Goal: Transaction & Acquisition: Purchase product/service

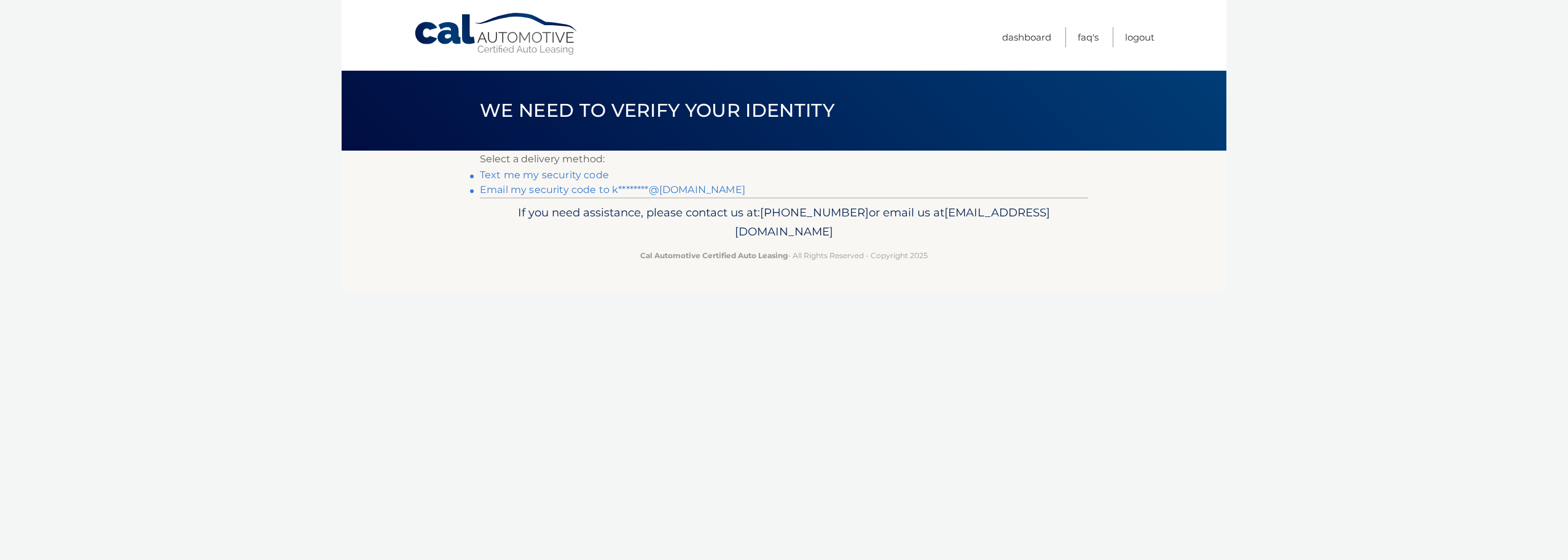
click at [595, 193] on link "Email my security code to k********@[DOMAIN_NAME]" at bounding box center [613, 189] width 265 height 12
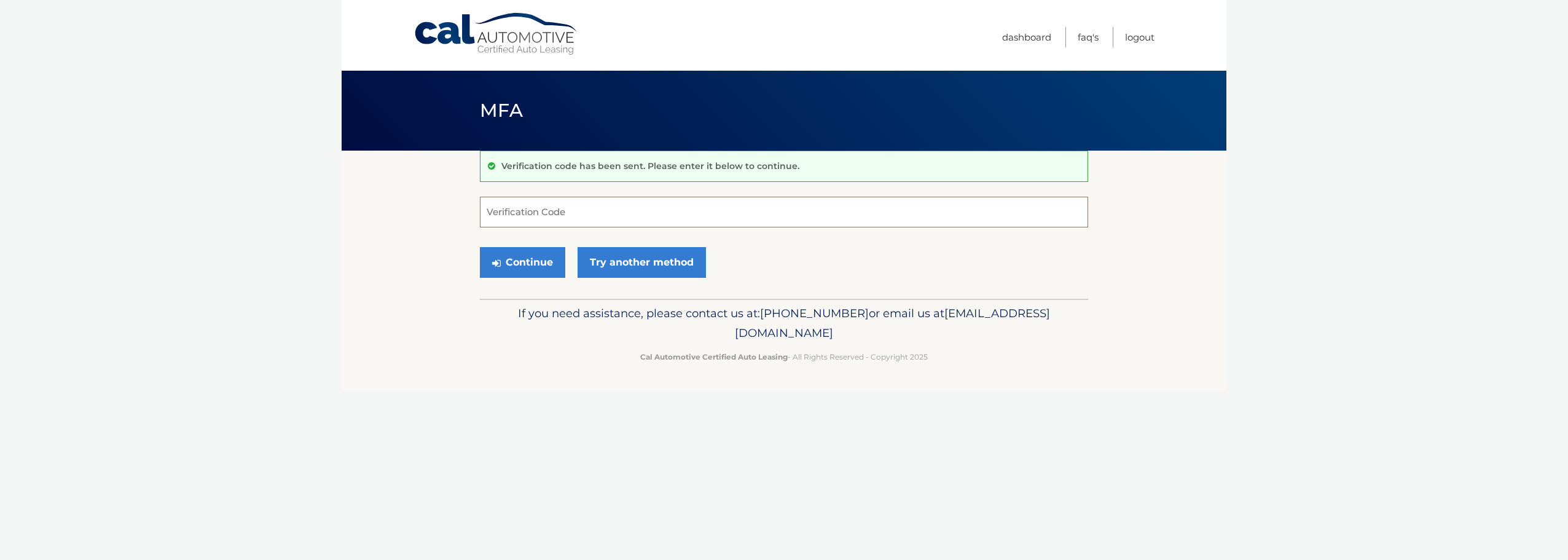
click at [594, 206] on input "Verification Code" at bounding box center [784, 212] width 608 height 31
type input "437051"
click at [543, 262] on button "Continue" at bounding box center [522, 262] width 85 height 31
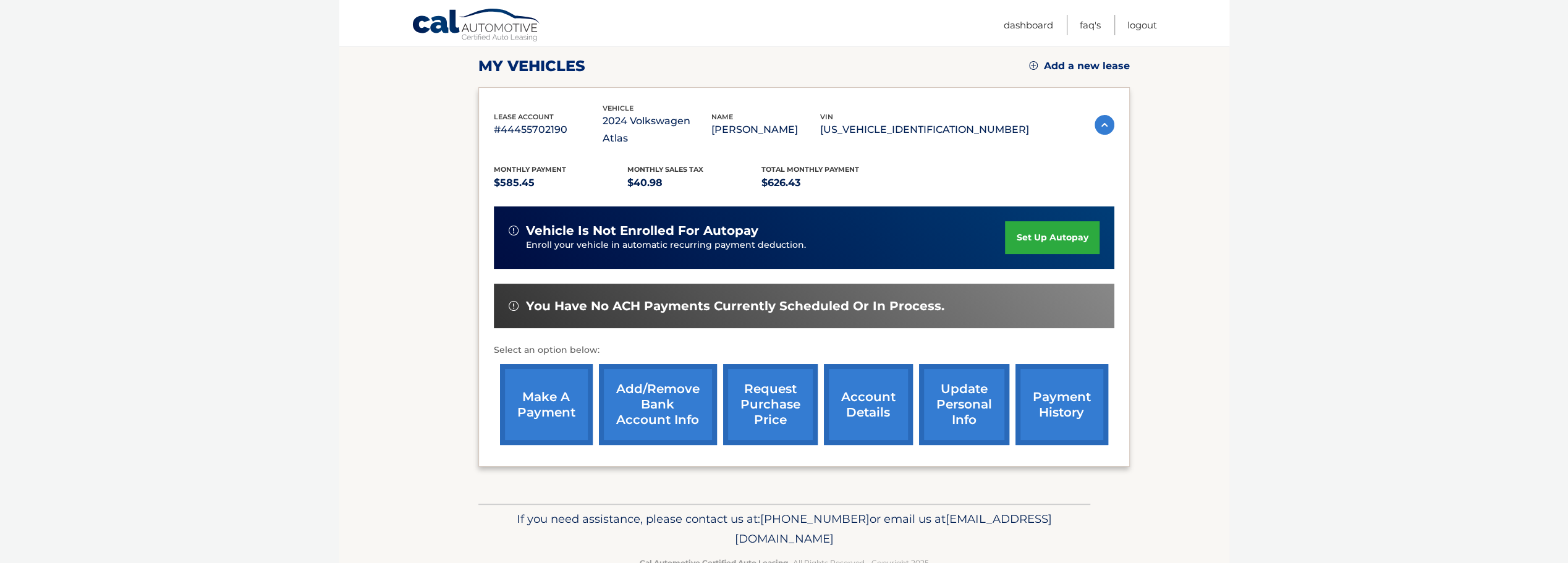
scroll to position [184, 0]
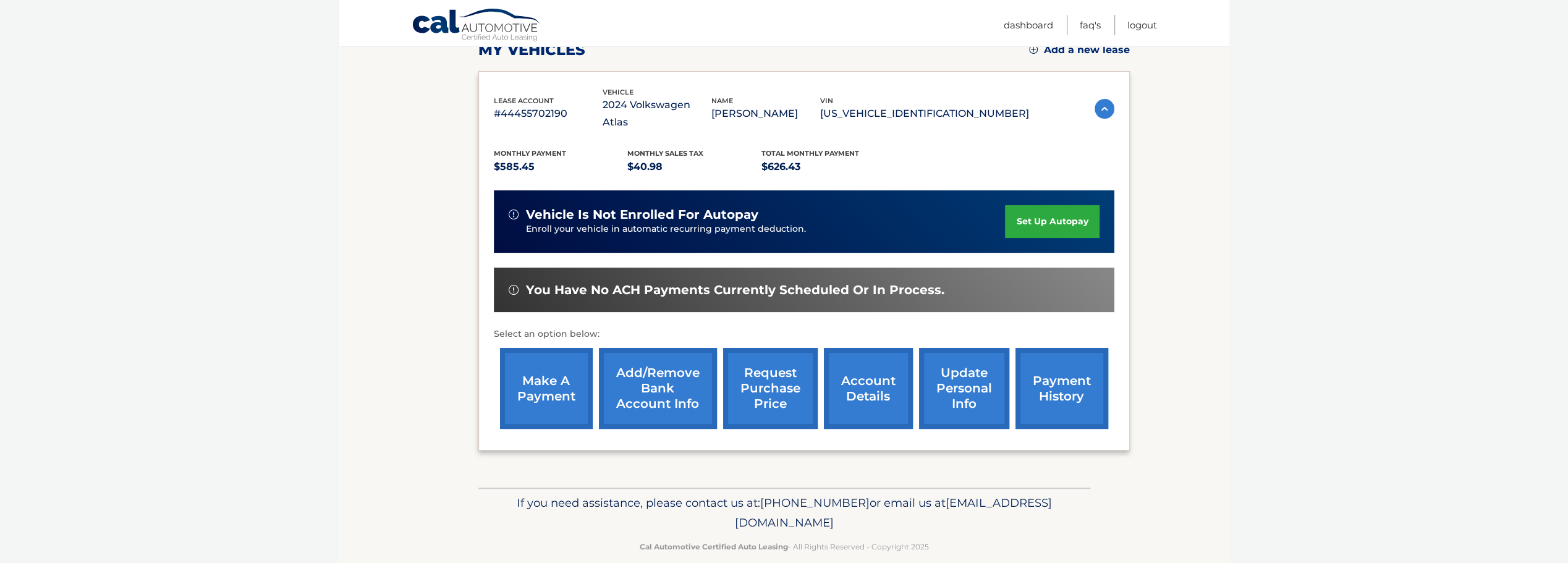
click at [535, 386] on link "make a payment" at bounding box center [546, 388] width 93 height 81
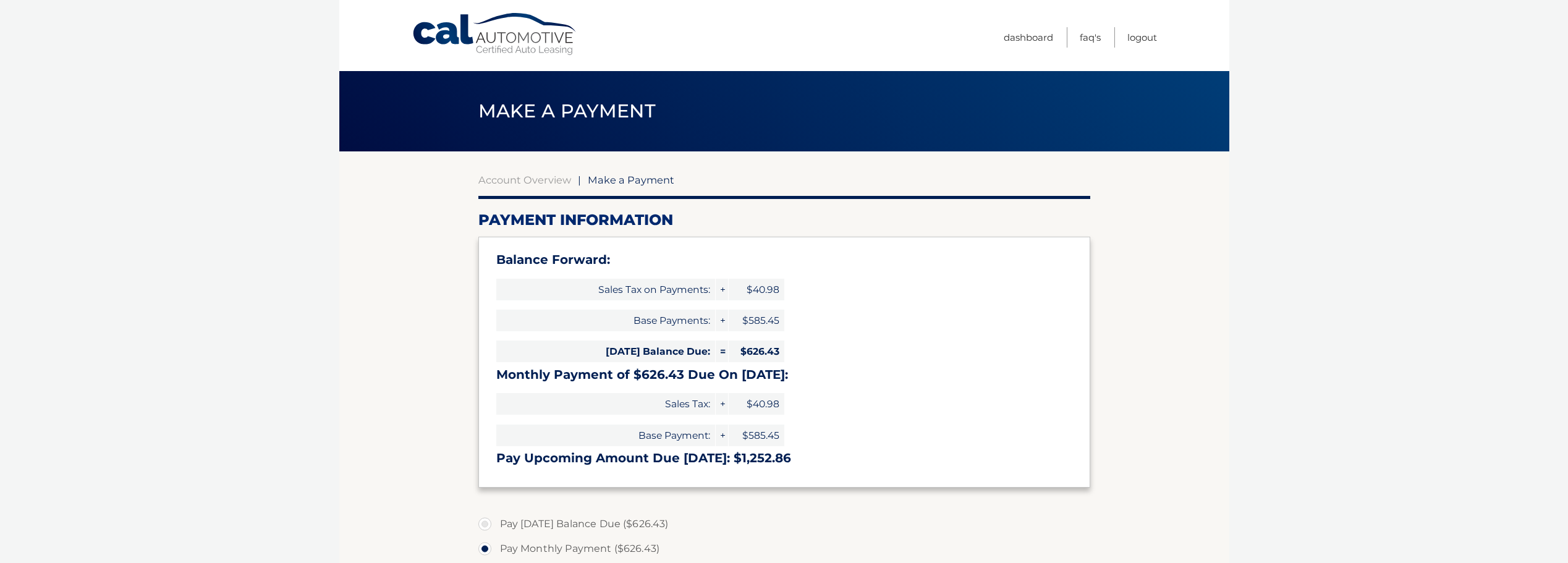
select select "YWYyN2ZiMDAtODFkYi00MTVmLTgwMTEtZTFjOWNkMjdjYjUw"
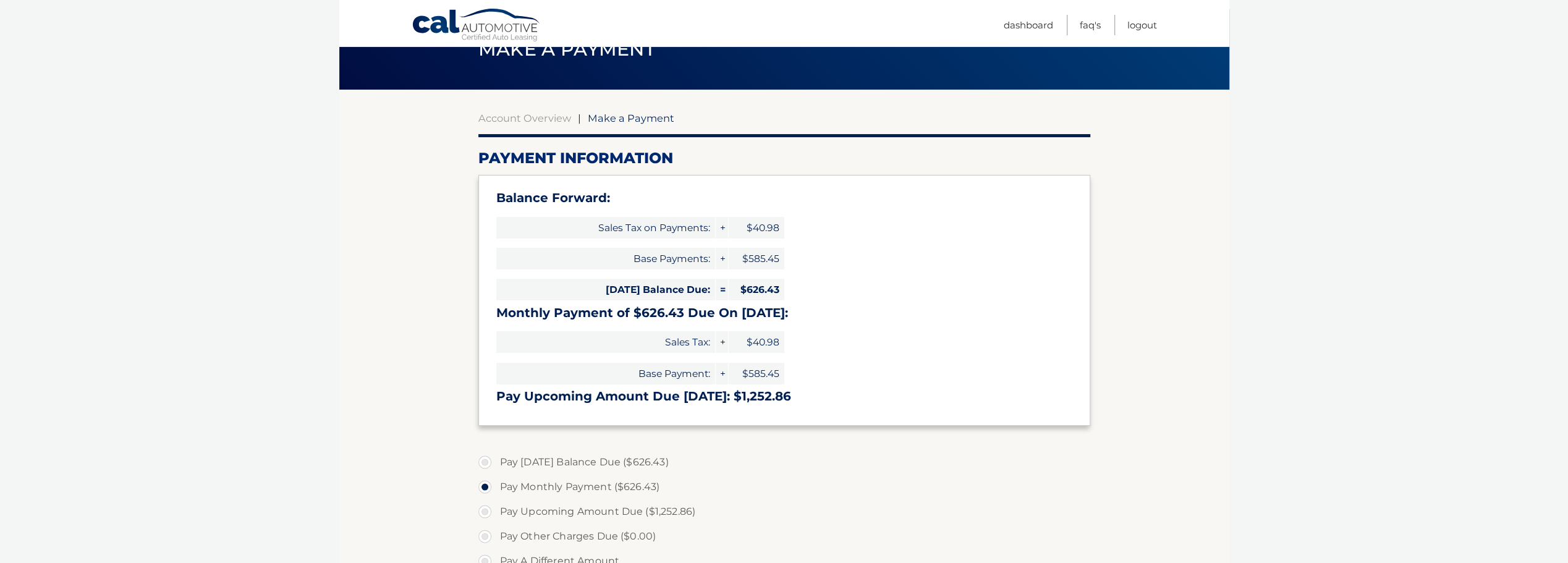
click at [626, 459] on label "Pay Today's Balance Due ($626.43)" at bounding box center [784, 462] width 612 height 25
click at [495, 459] on input "Pay Today's Balance Due ($626.43)" at bounding box center [489, 460] width 12 height 20
radio input "true"
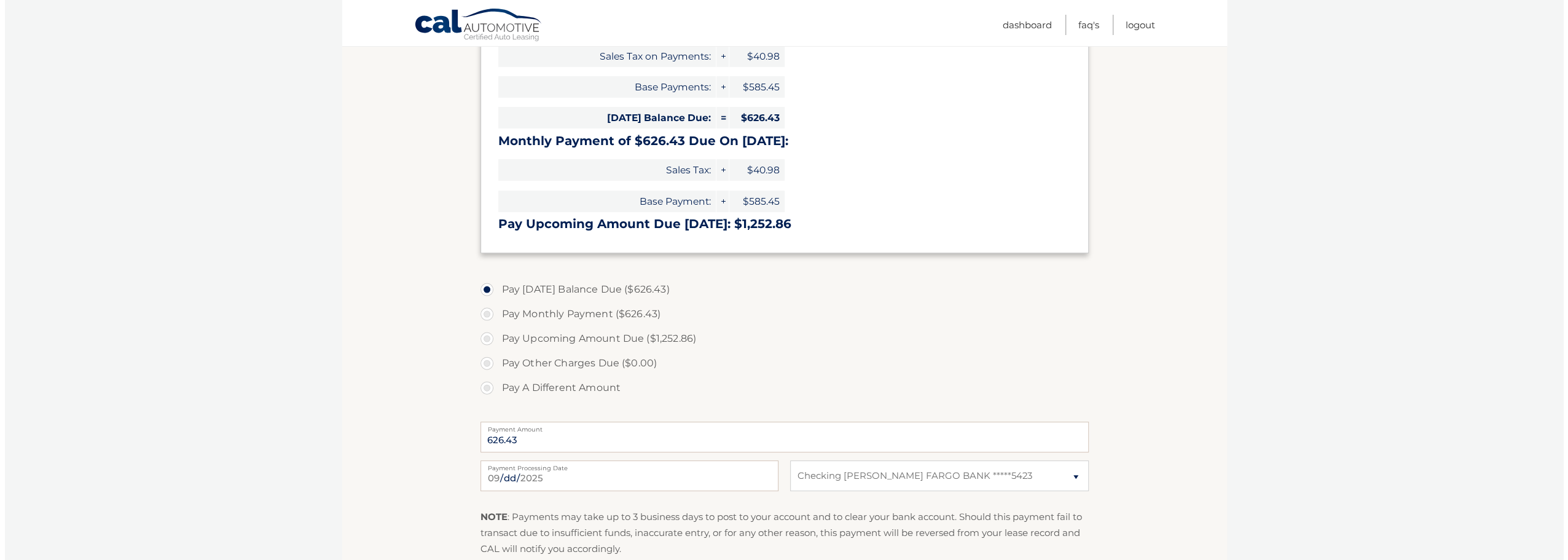
scroll to position [307, 0]
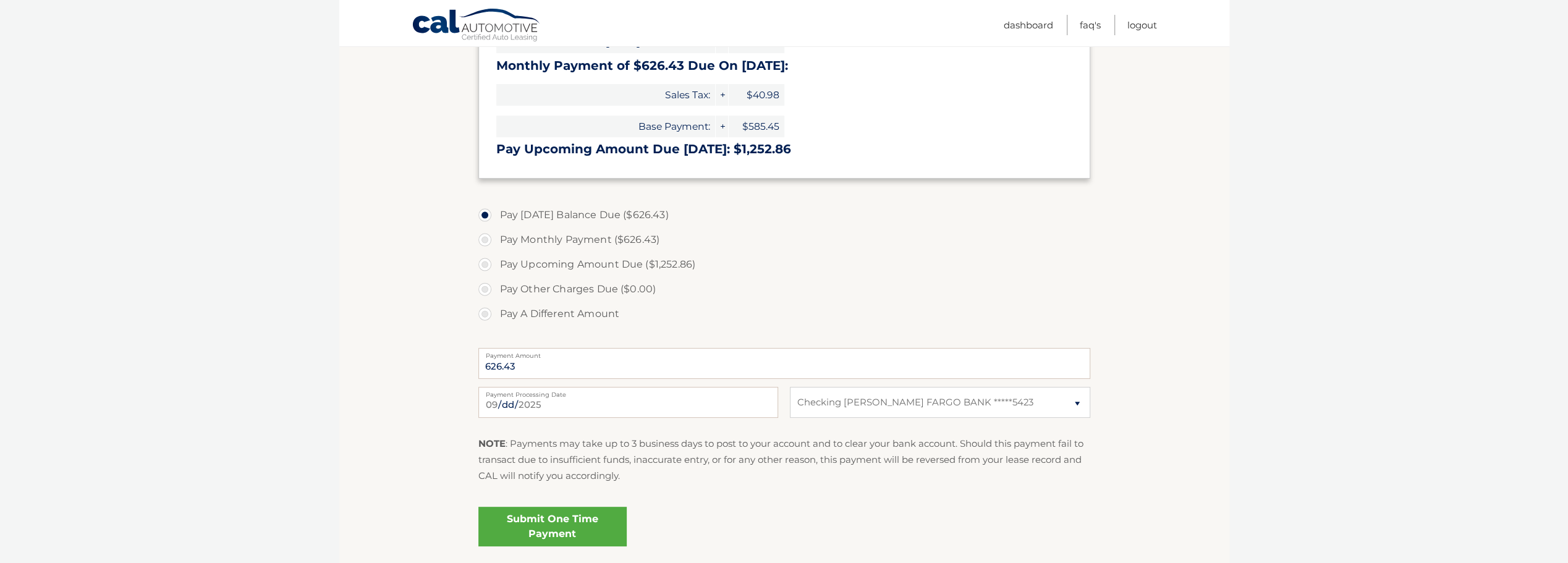
click at [604, 522] on link "Submit One Time Payment" at bounding box center [553, 526] width 148 height 39
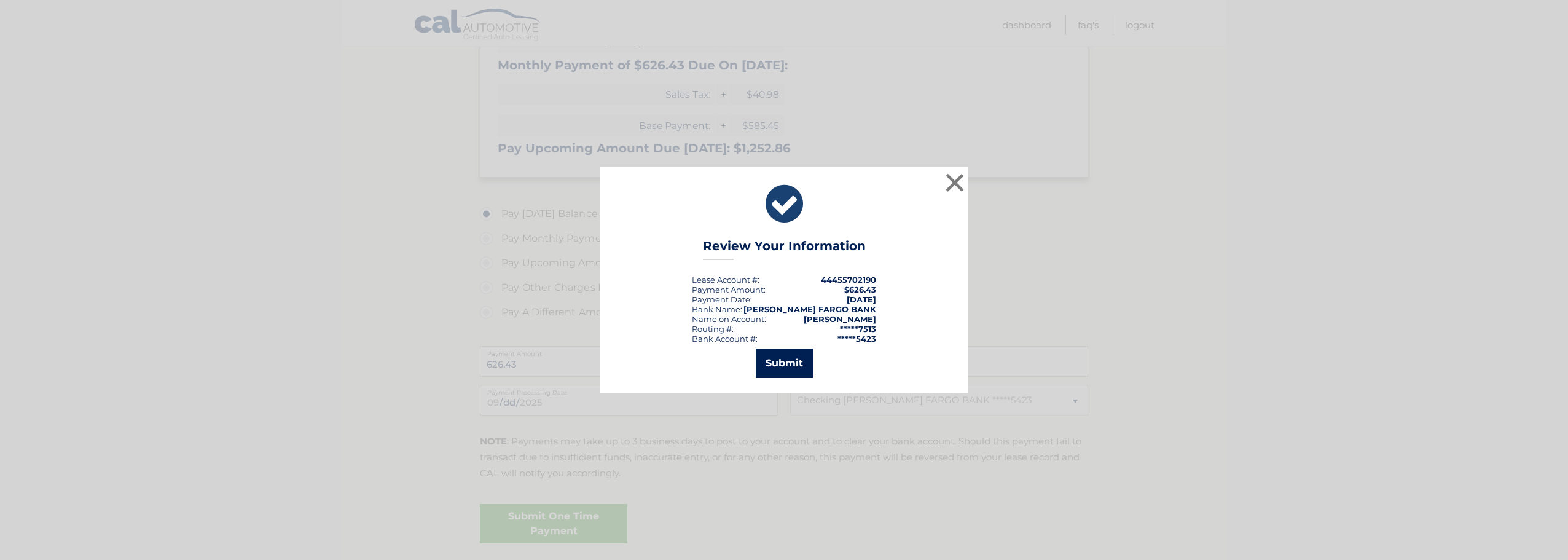
click at [778, 357] on button "Submit" at bounding box center [784, 363] width 57 height 29
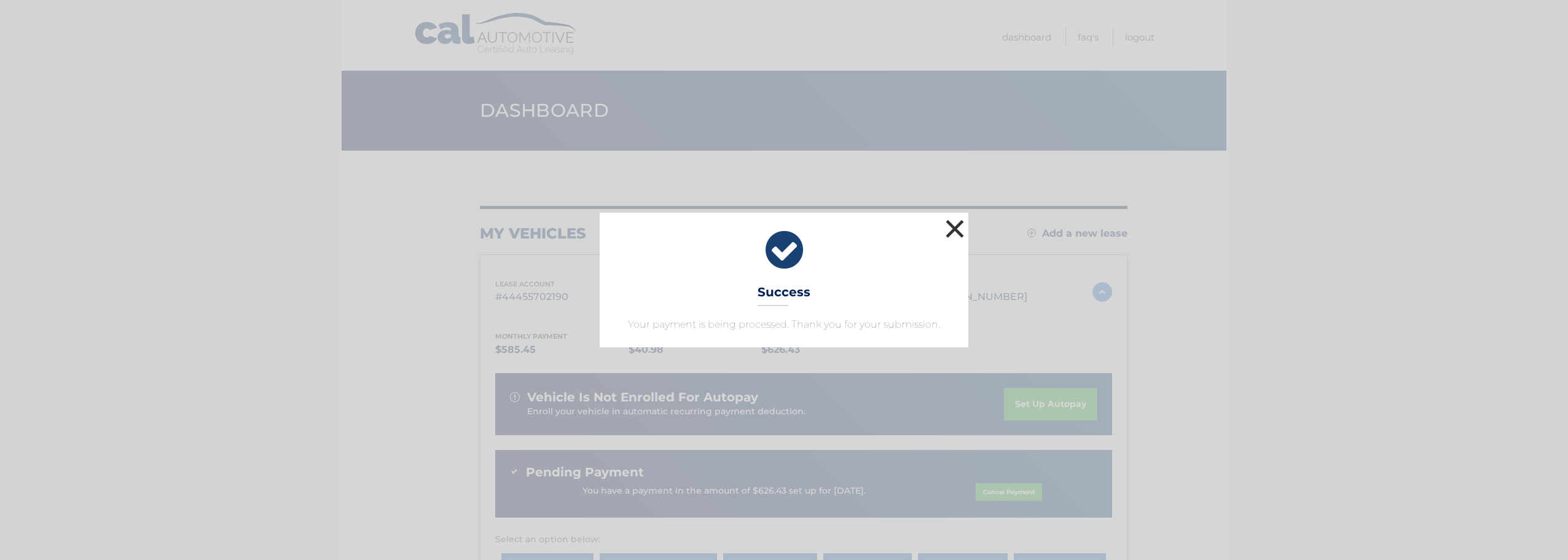
click at [965, 236] on button "×" at bounding box center [955, 229] width 25 height 25
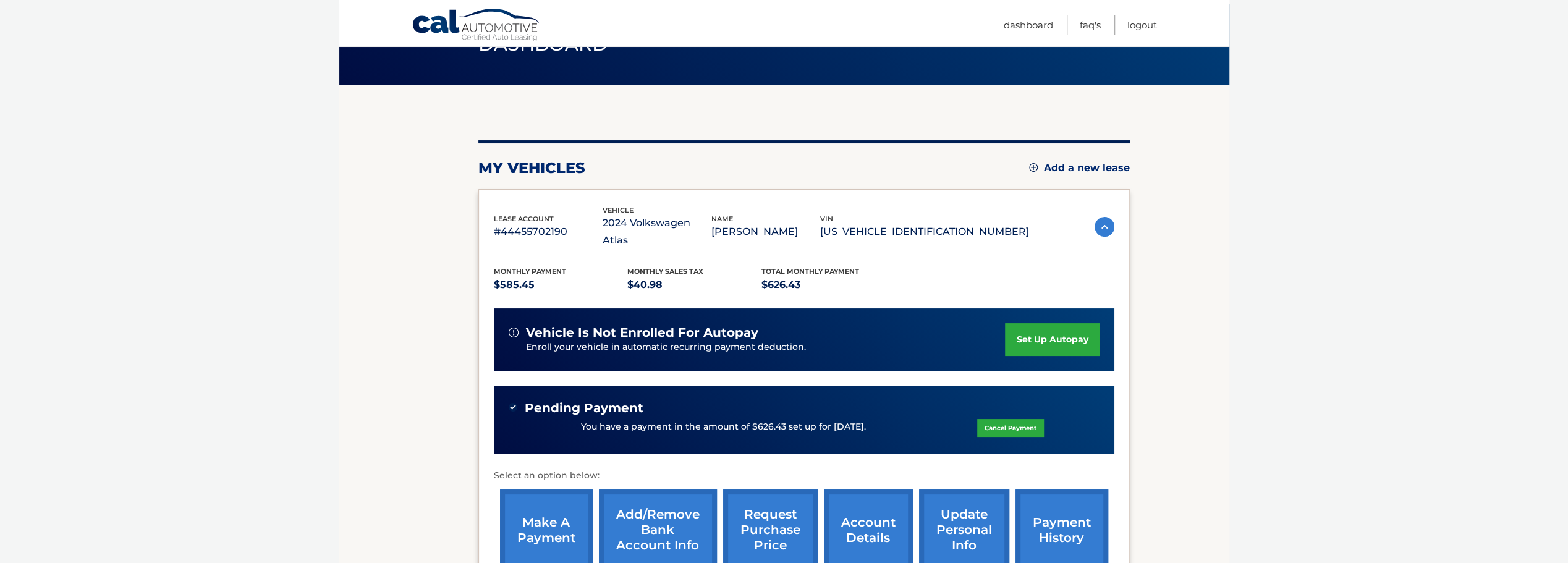
scroll to position [208, 0]
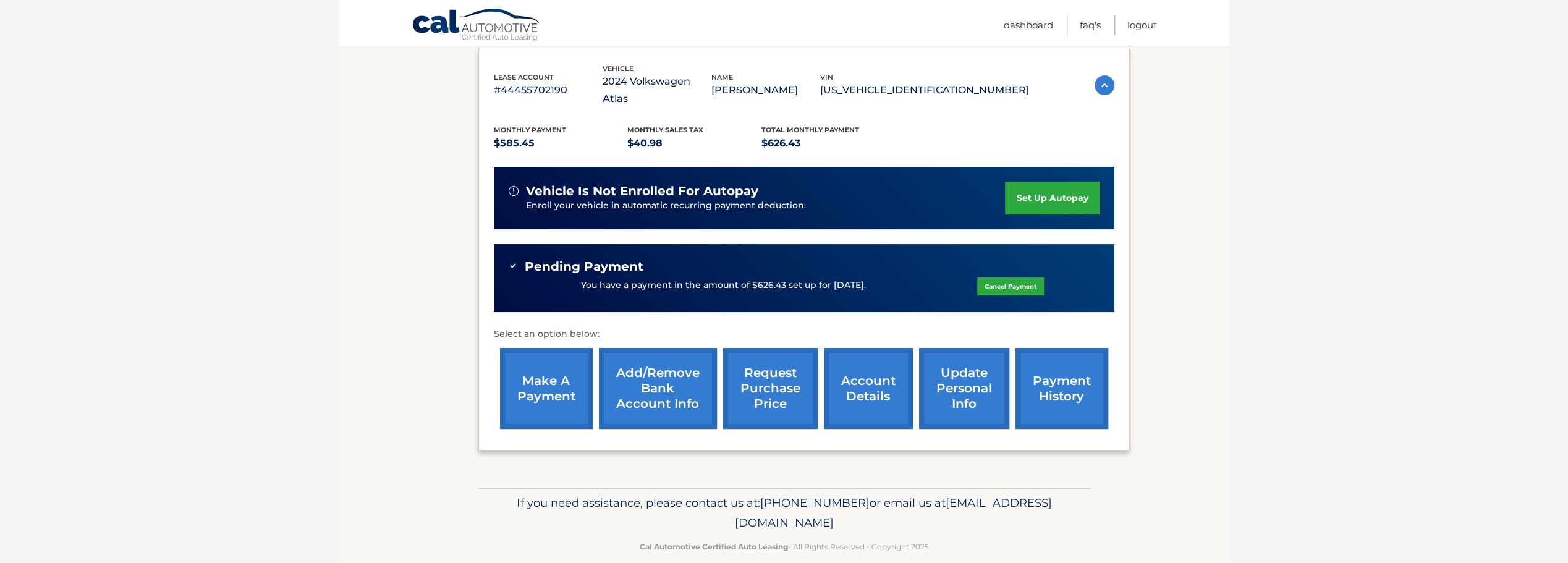
click at [1041, 391] on link "payment history" at bounding box center [1062, 388] width 93 height 81
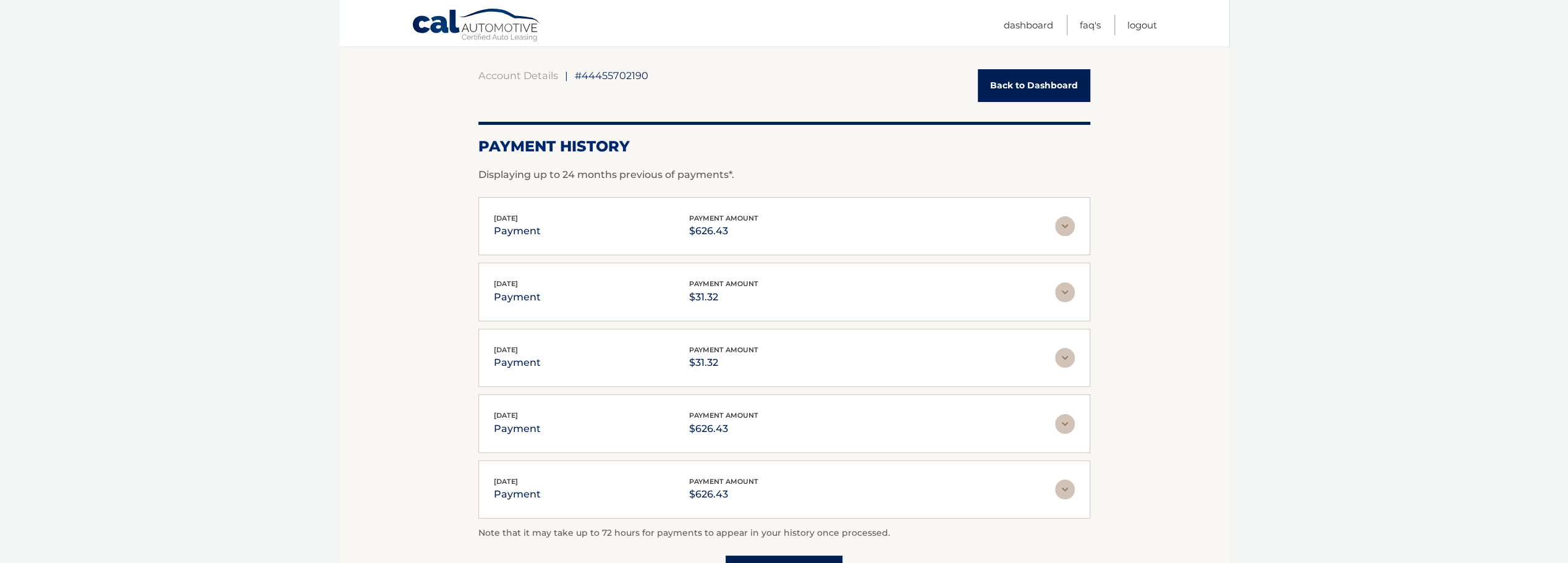
scroll to position [123, 0]
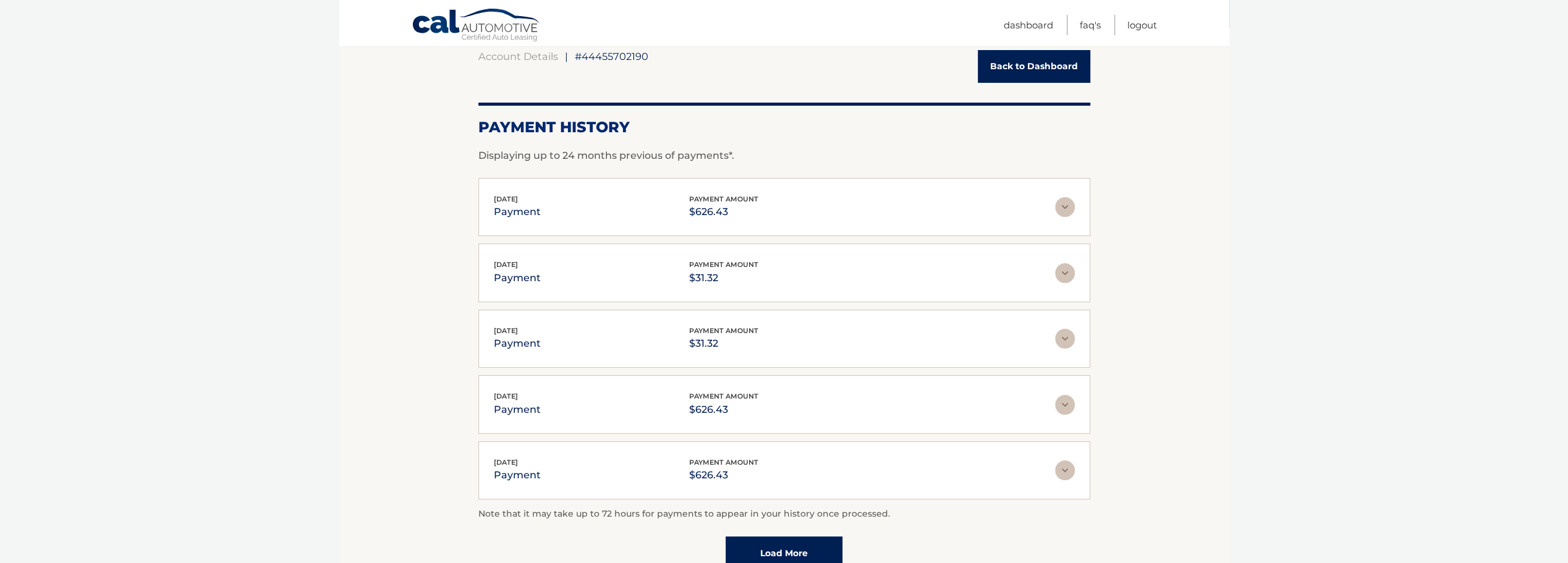
click at [1066, 281] on img at bounding box center [1065, 273] width 20 height 20
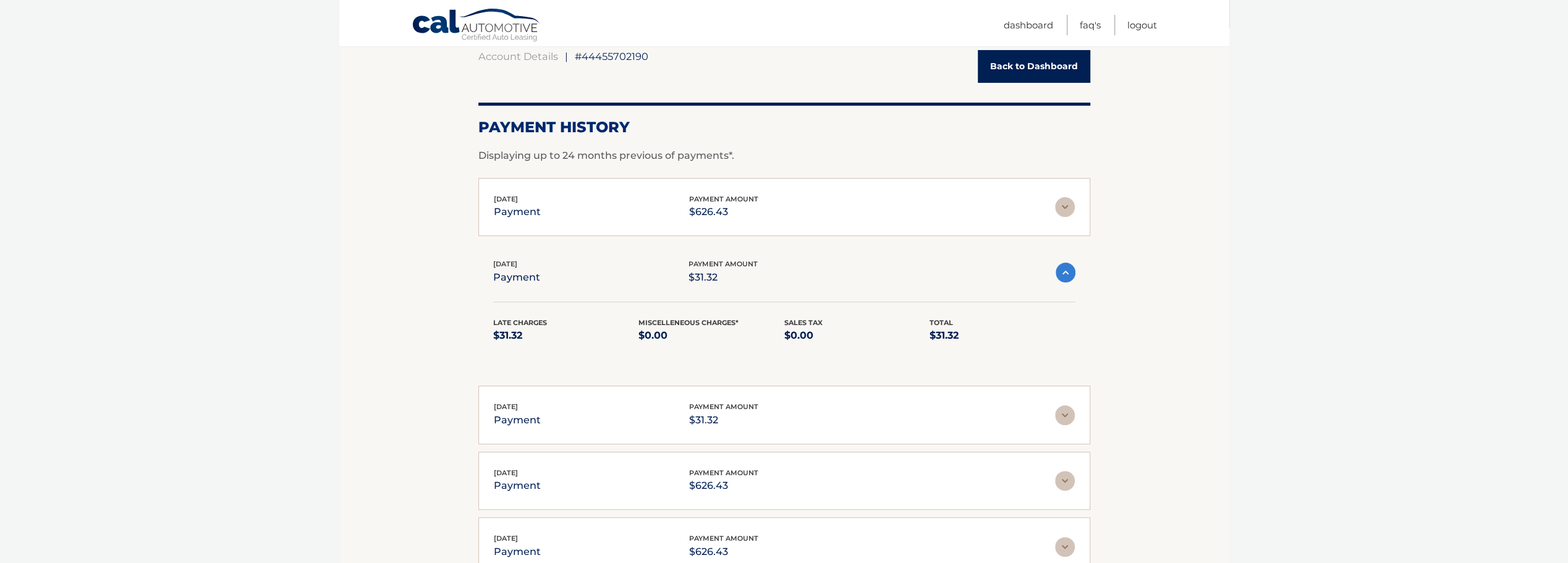
click at [1066, 277] on img at bounding box center [1066, 272] width 20 height 20
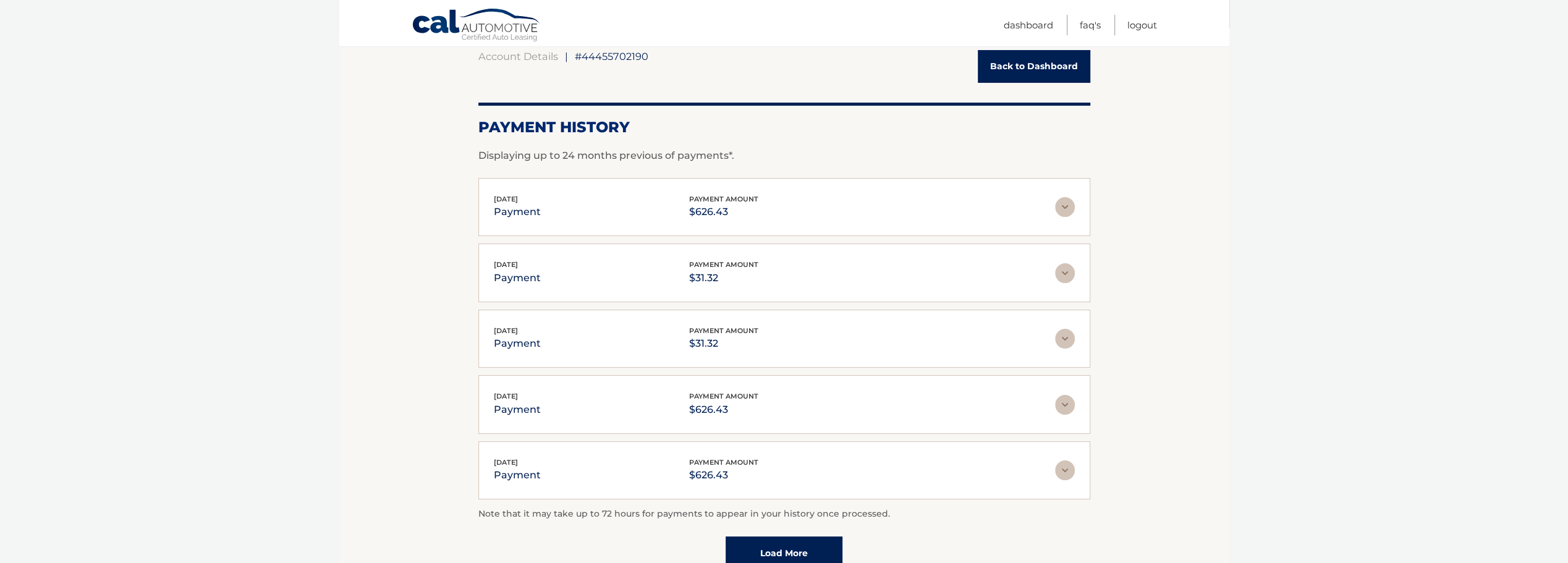
click at [1058, 210] on img at bounding box center [1065, 207] width 20 height 20
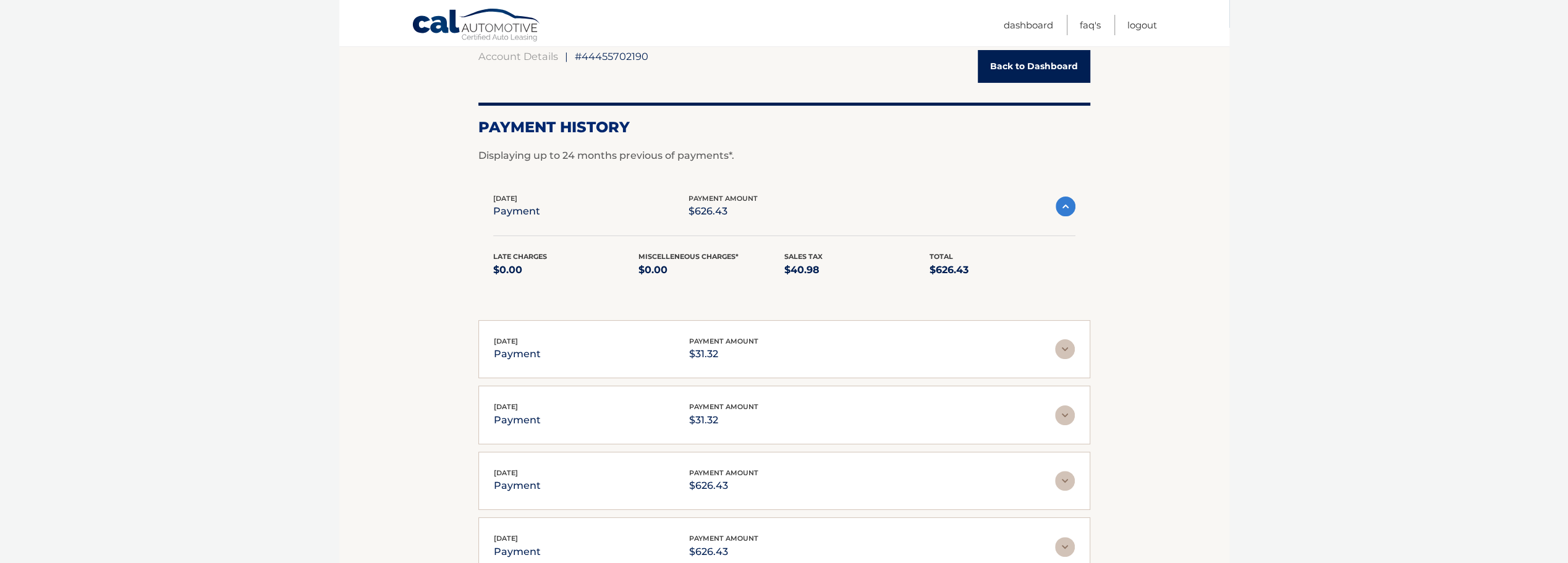
click at [1066, 210] on img at bounding box center [1066, 207] width 20 height 20
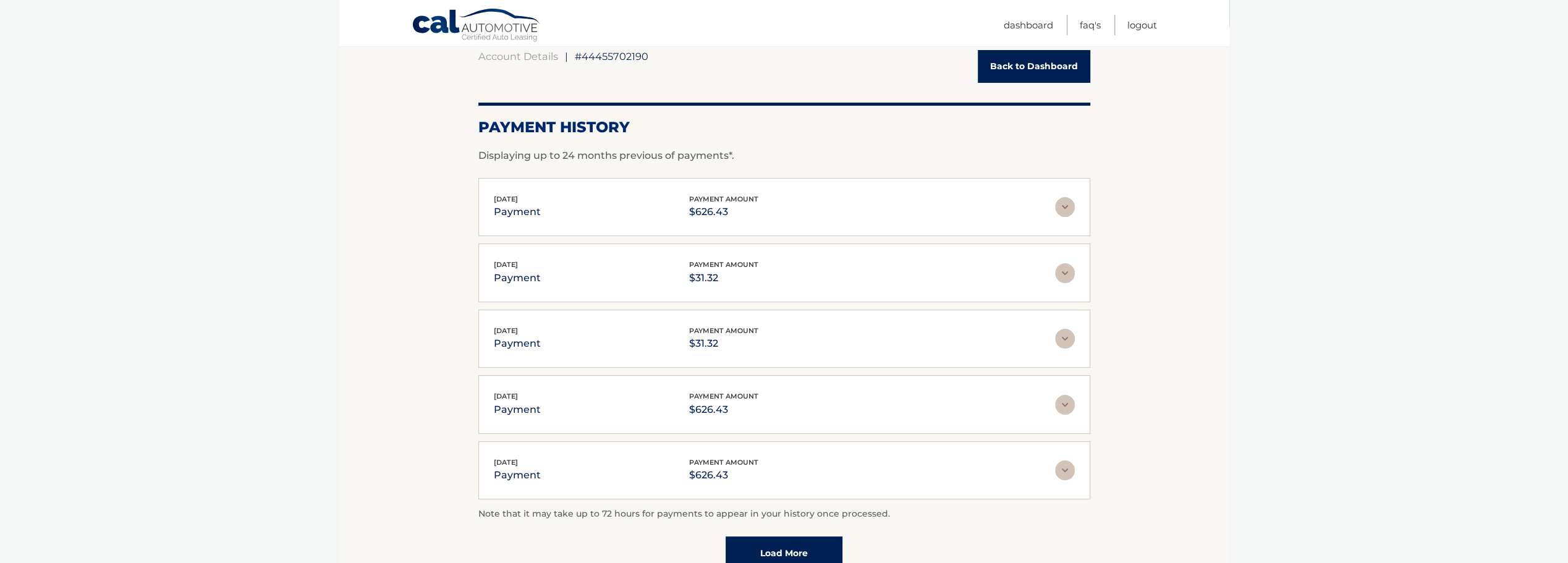
click at [1058, 464] on img at bounding box center [1065, 470] width 20 height 20
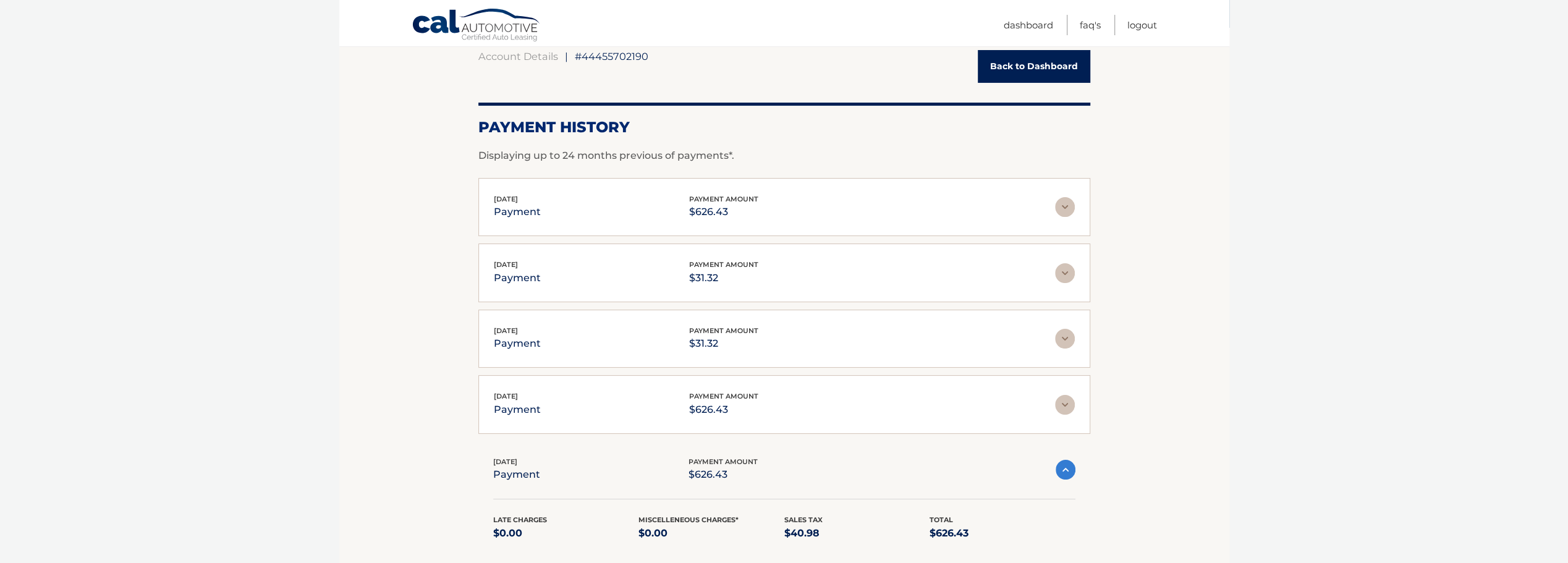
click at [1064, 401] on img at bounding box center [1065, 405] width 20 height 20
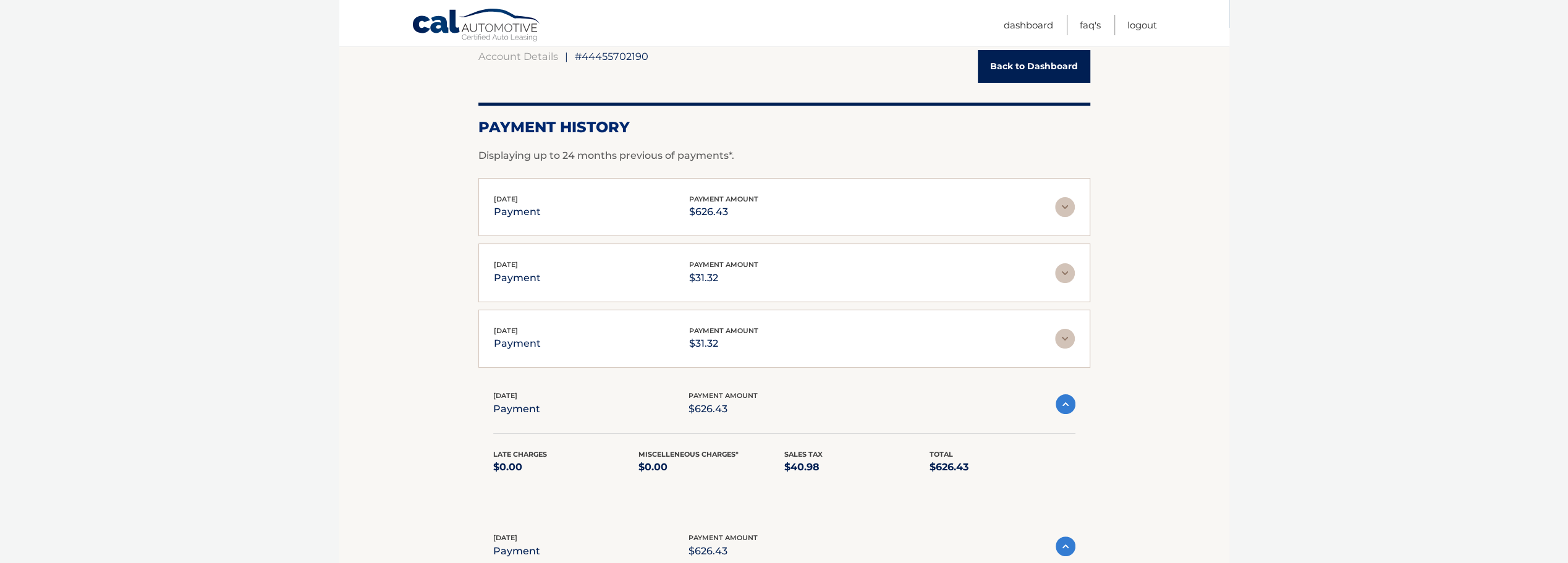
click at [1056, 332] on img at bounding box center [1065, 339] width 20 height 20
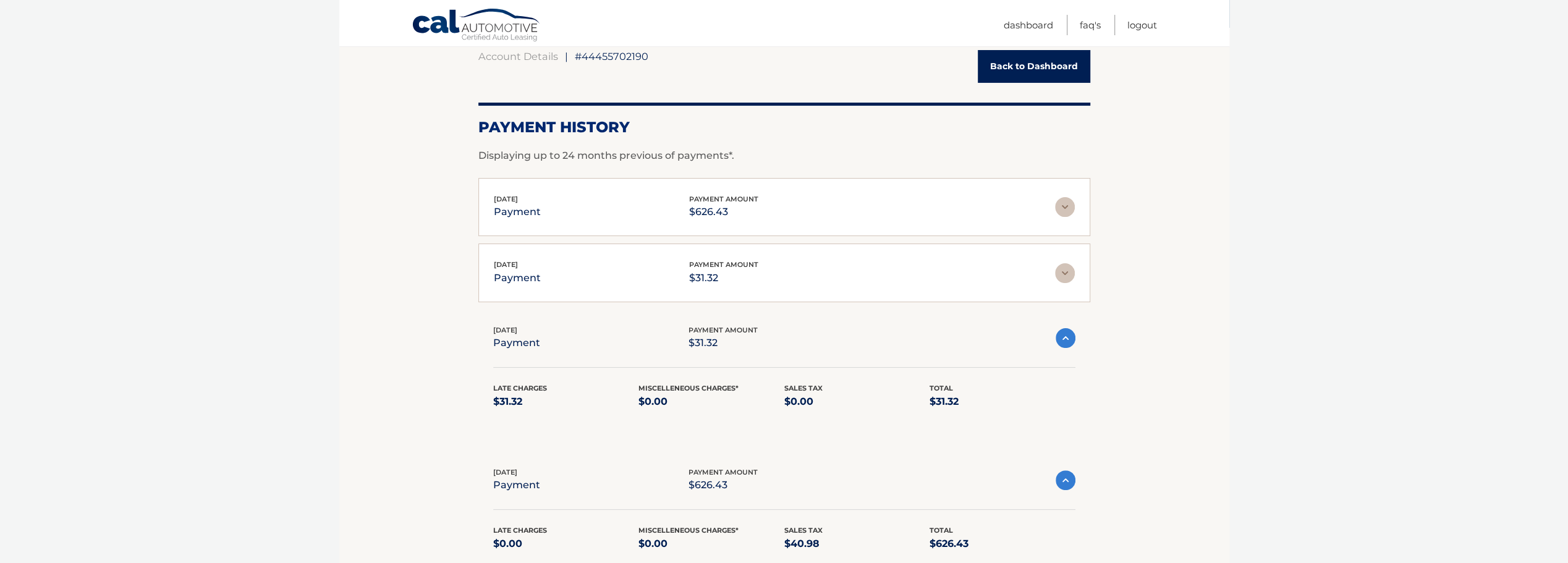
click at [1059, 331] on img at bounding box center [1066, 338] width 20 height 20
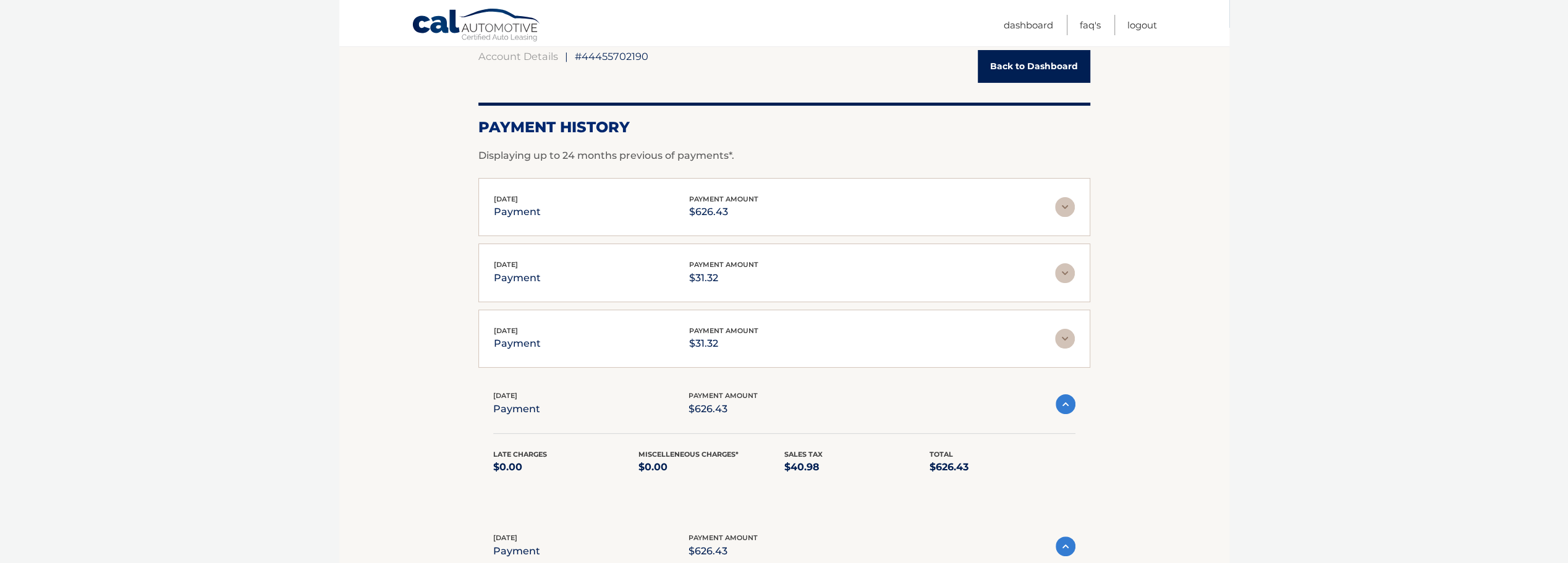
click at [1056, 396] on img at bounding box center [1066, 404] width 20 height 20
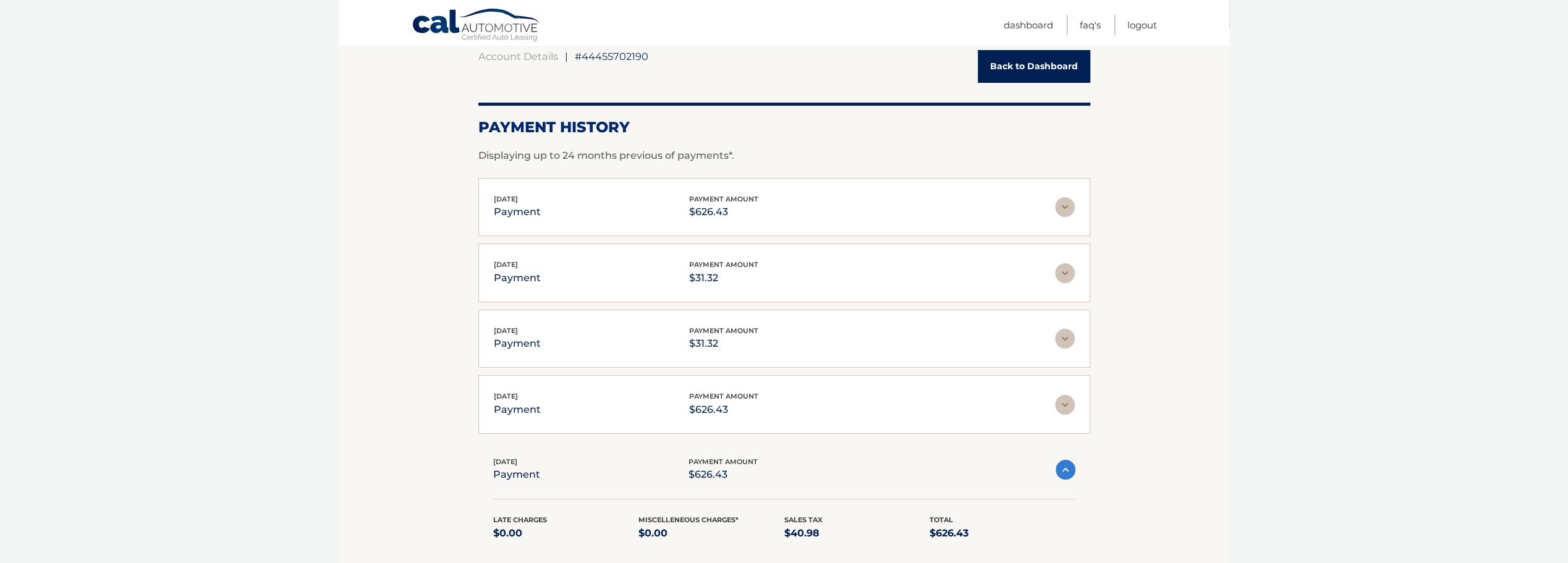
click at [1063, 470] on img at bounding box center [1066, 470] width 20 height 20
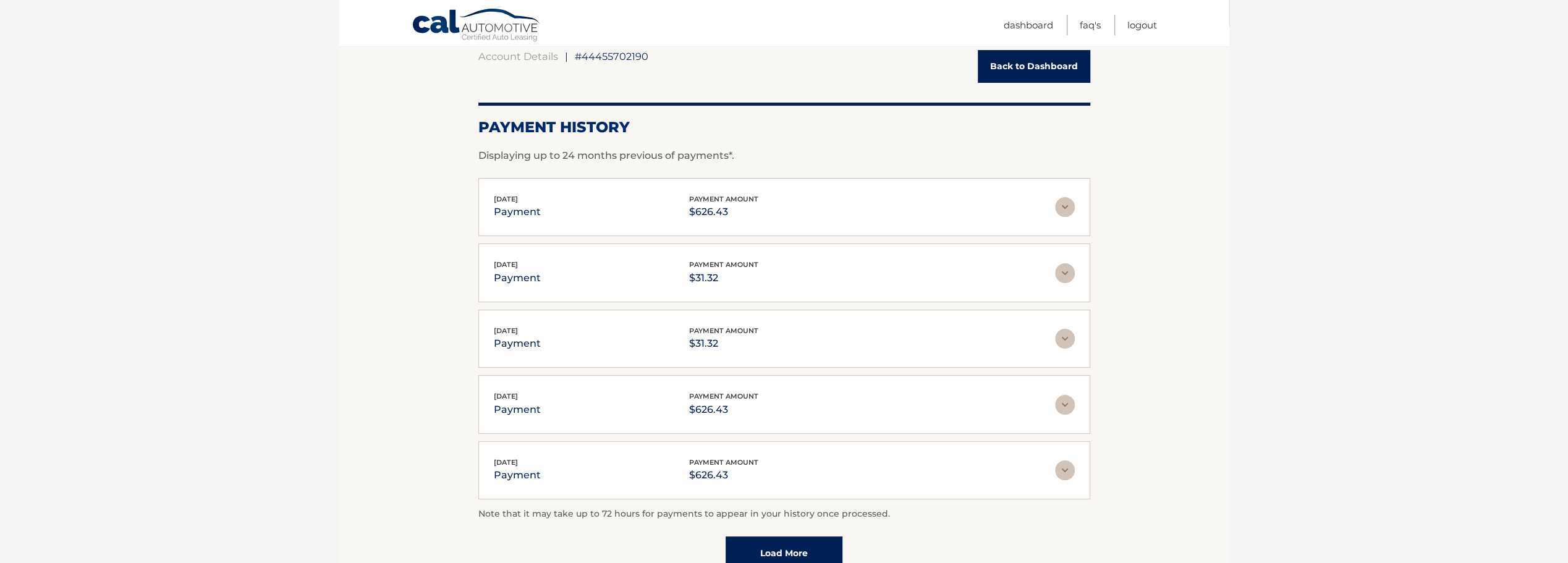
scroll to position [185, 0]
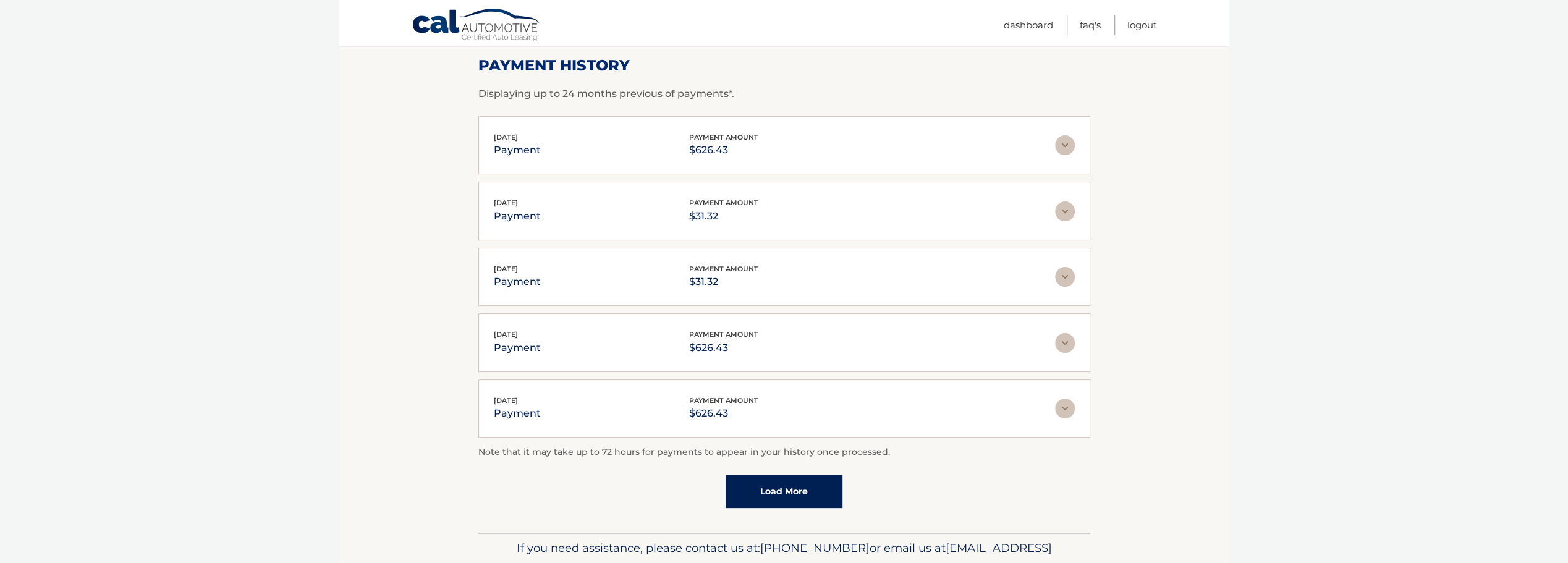
click at [784, 497] on link "Load More" at bounding box center [783, 491] width 117 height 33
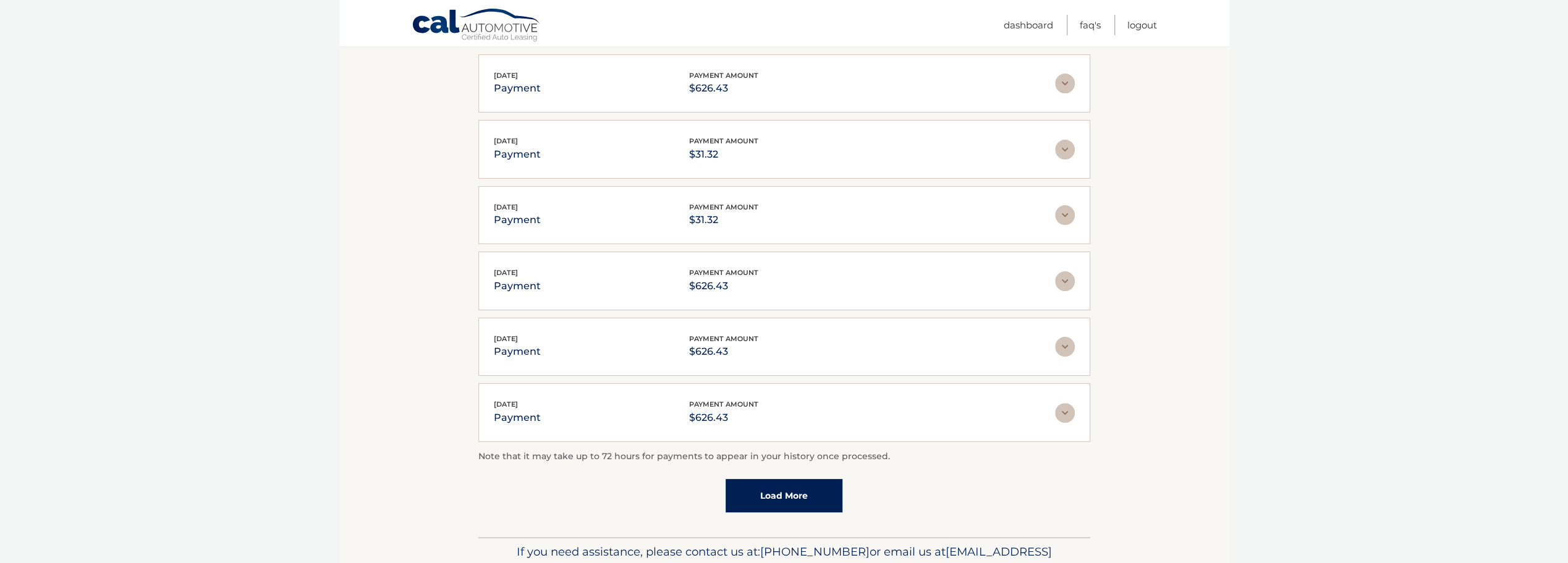
scroll to position [308, 0]
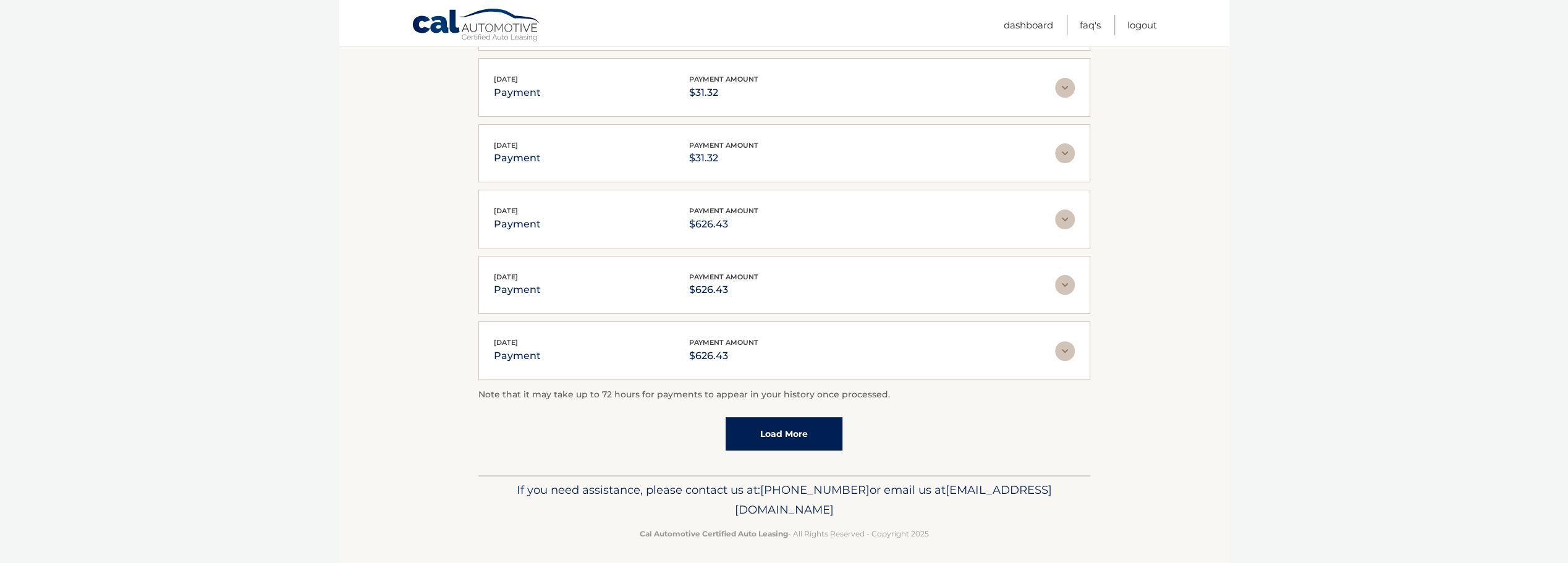
click at [837, 435] on link "Load More" at bounding box center [783, 433] width 117 height 33
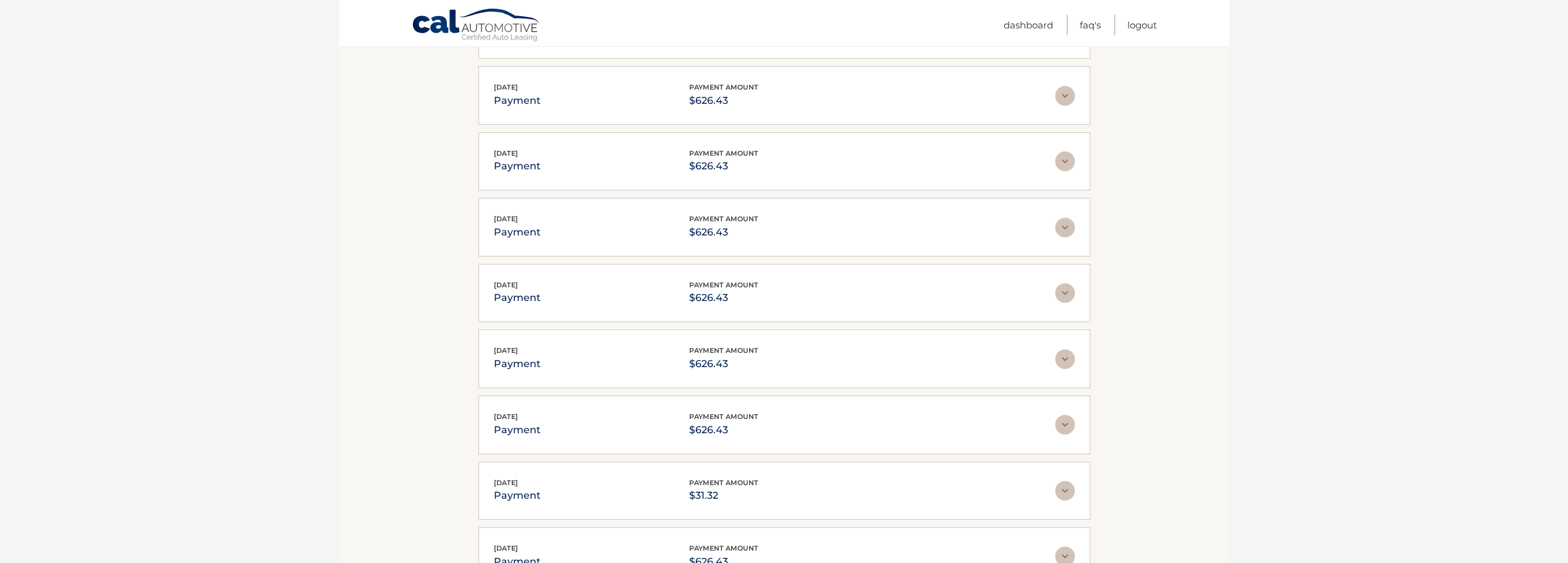
scroll to position [556, 0]
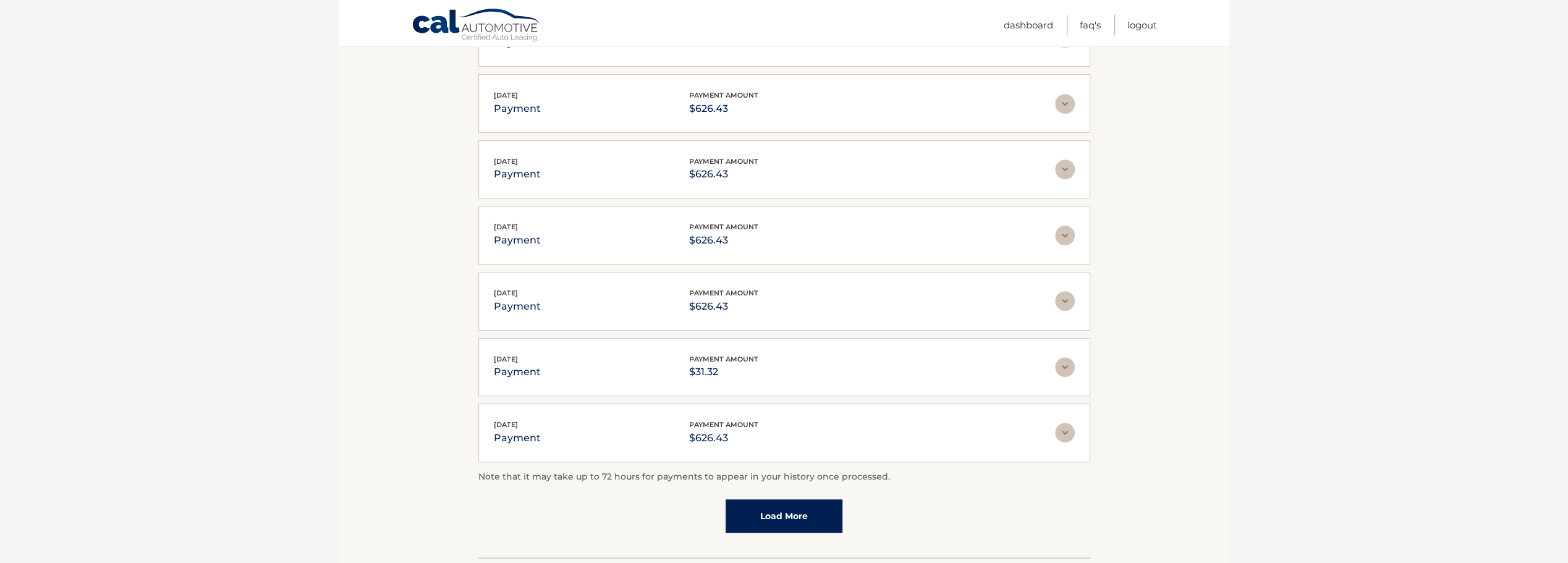
click at [1063, 299] on img at bounding box center [1065, 301] width 20 height 20
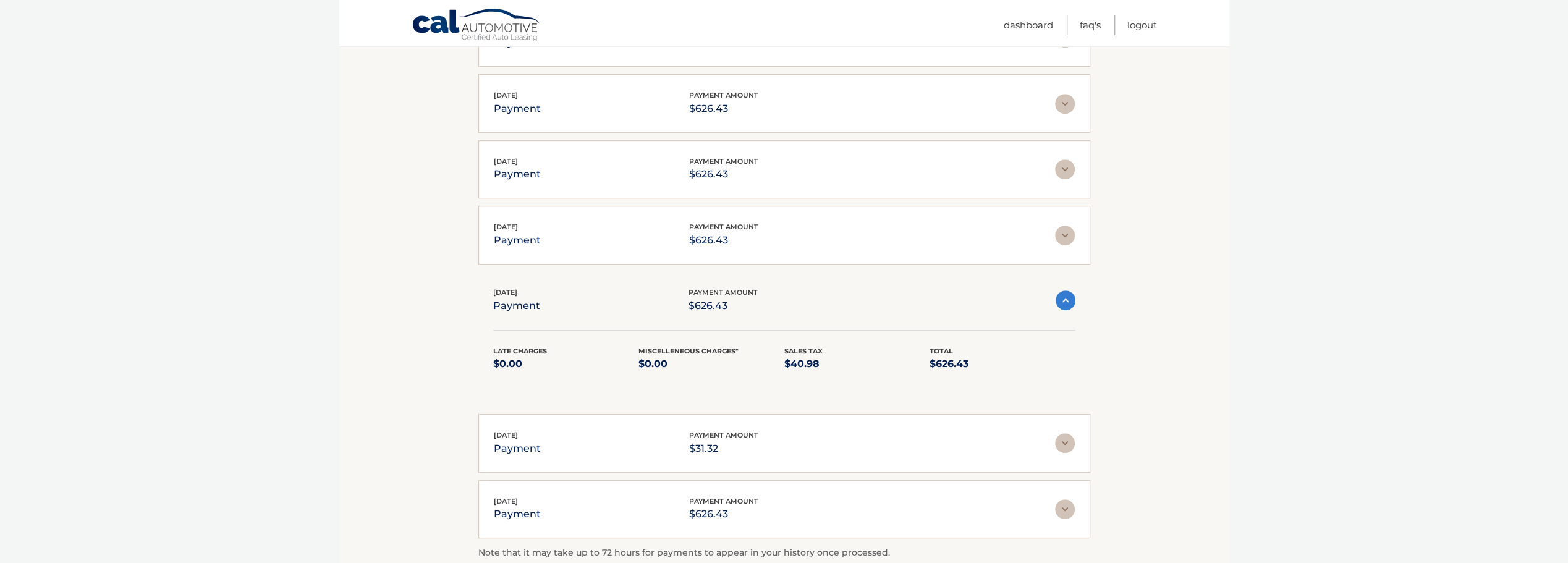
click at [1063, 298] on img at bounding box center [1066, 300] width 20 height 20
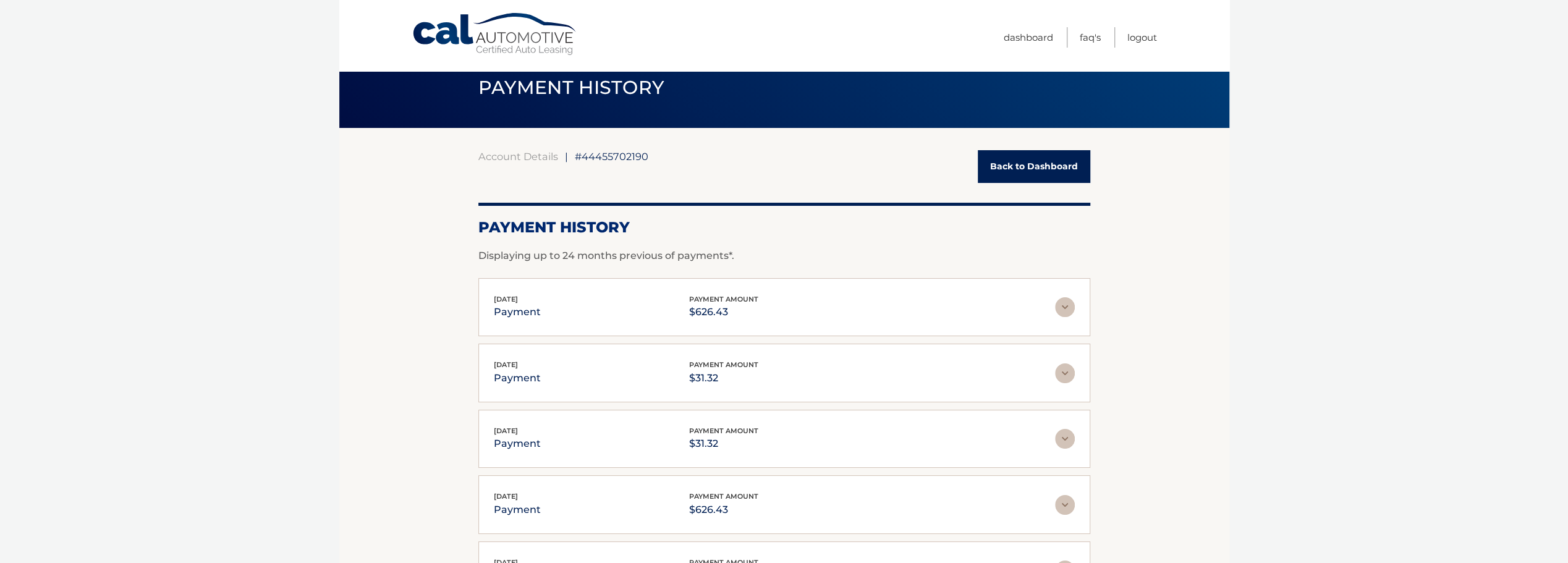
scroll to position [0, 0]
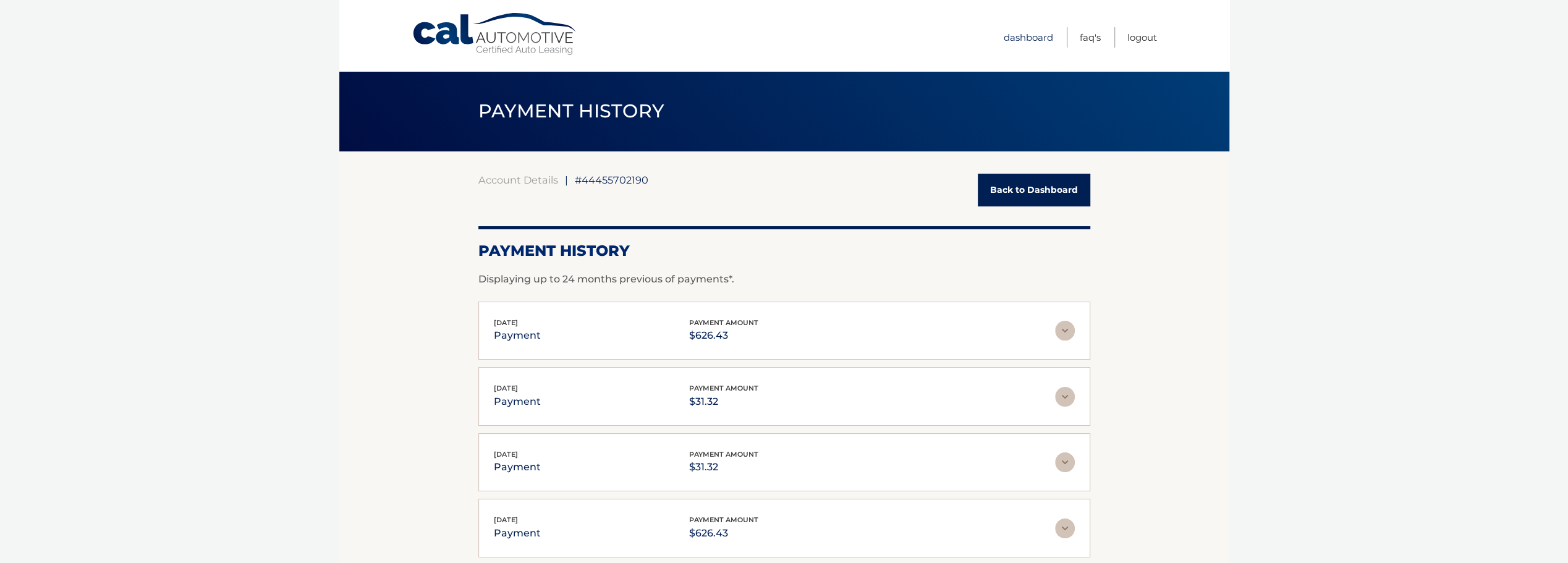
click at [1032, 34] on link "Dashboard" at bounding box center [1029, 37] width 49 height 20
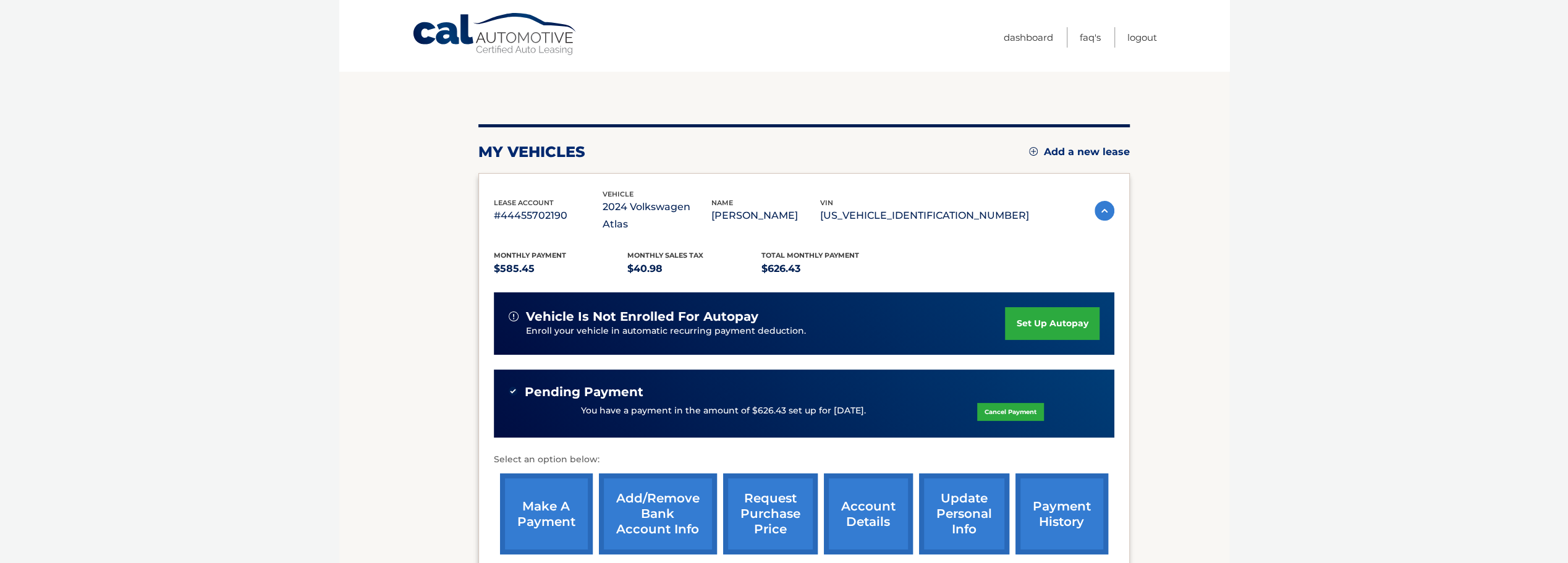
scroll to position [123, 0]
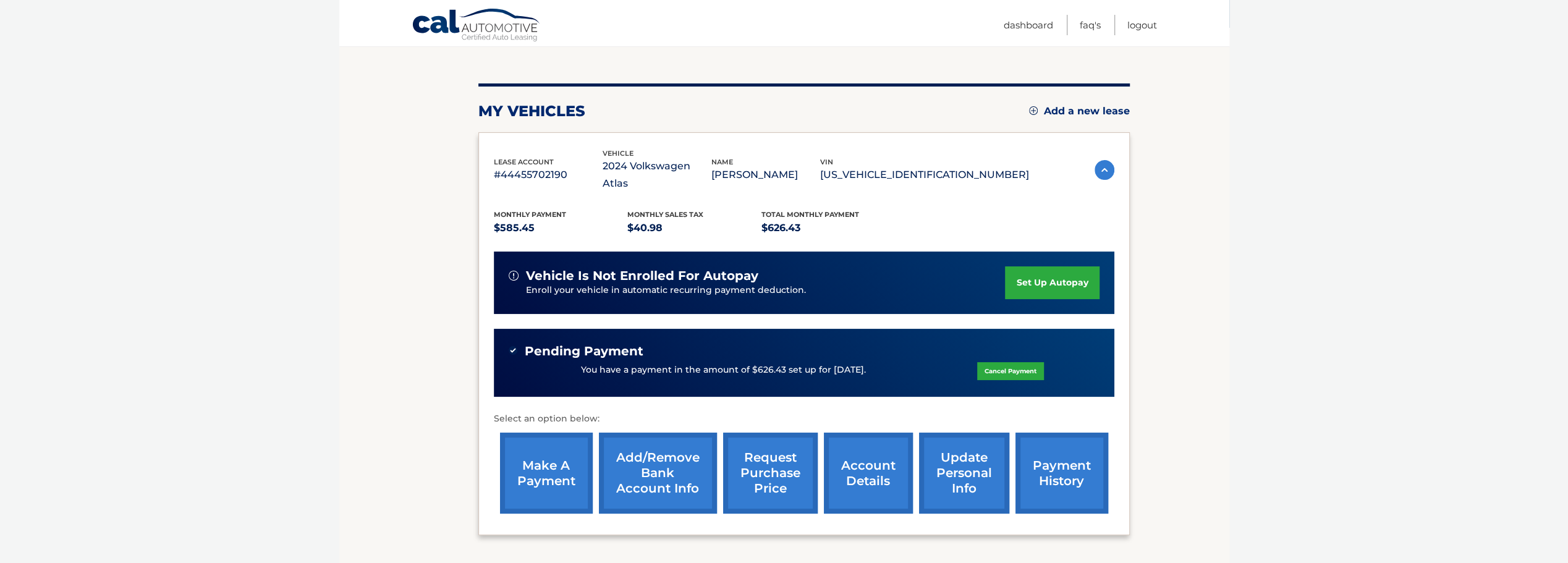
click at [853, 433] on link "account details" at bounding box center [868, 473] width 89 height 81
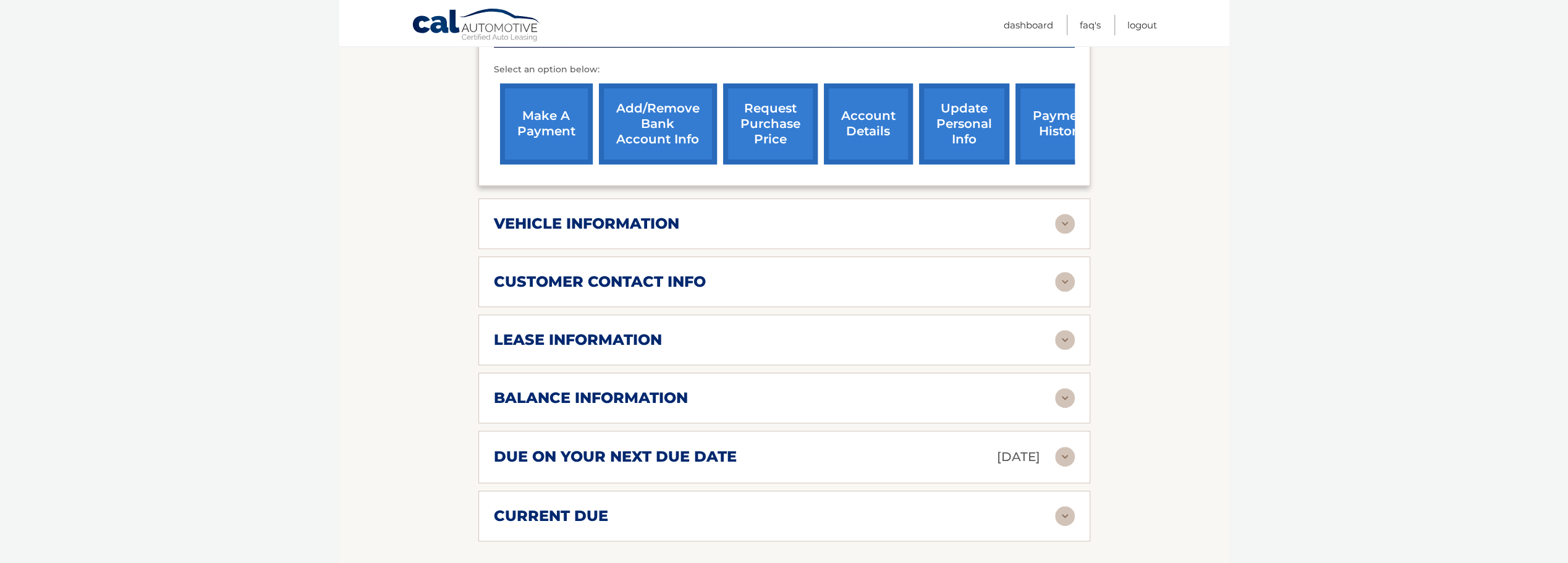
scroll to position [494, 0]
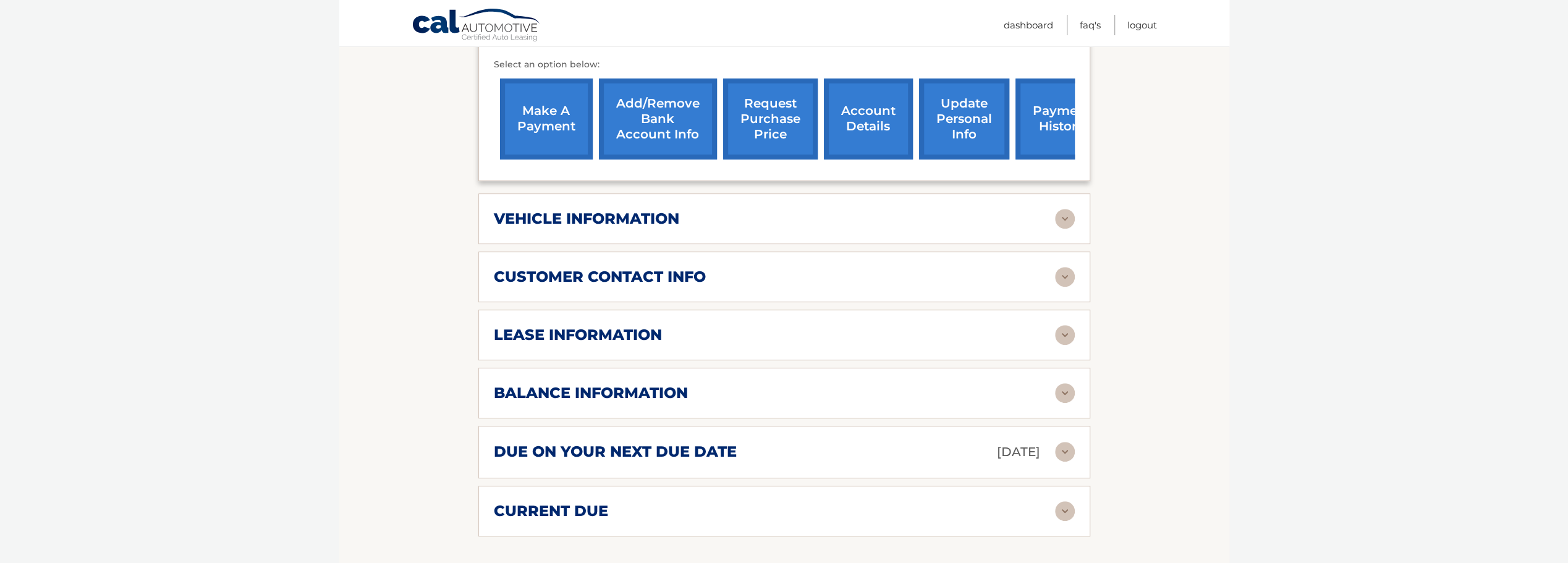
click at [1066, 325] on img at bounding box center [1065, 335] width 20 height 20
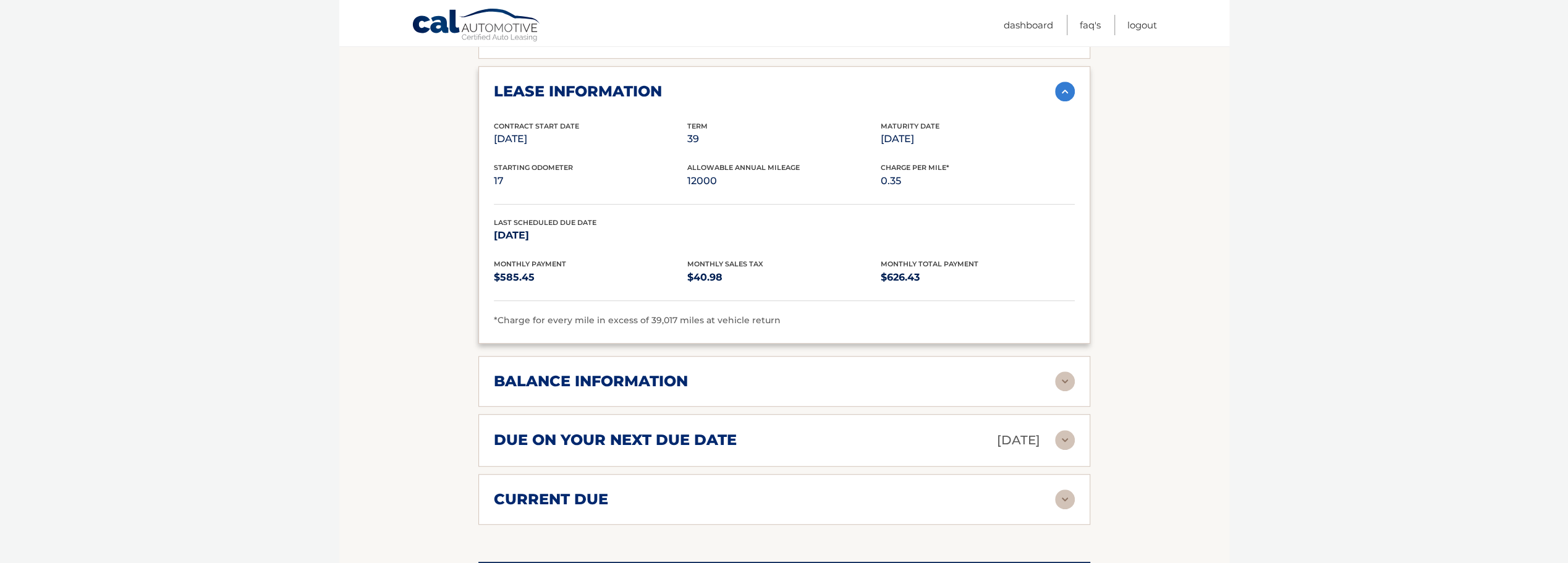
scroll to position [803, 0]
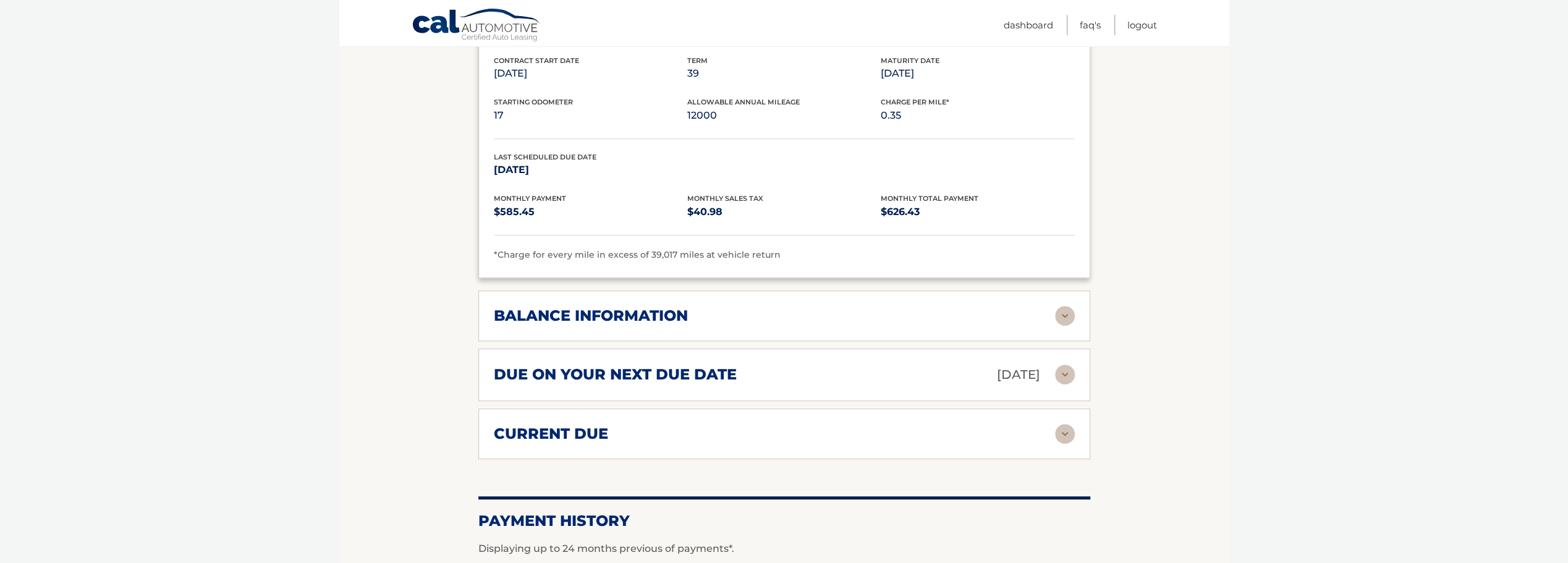
click at [1070, 305] on img at bounding box center [1065, 315] width 20 height 20
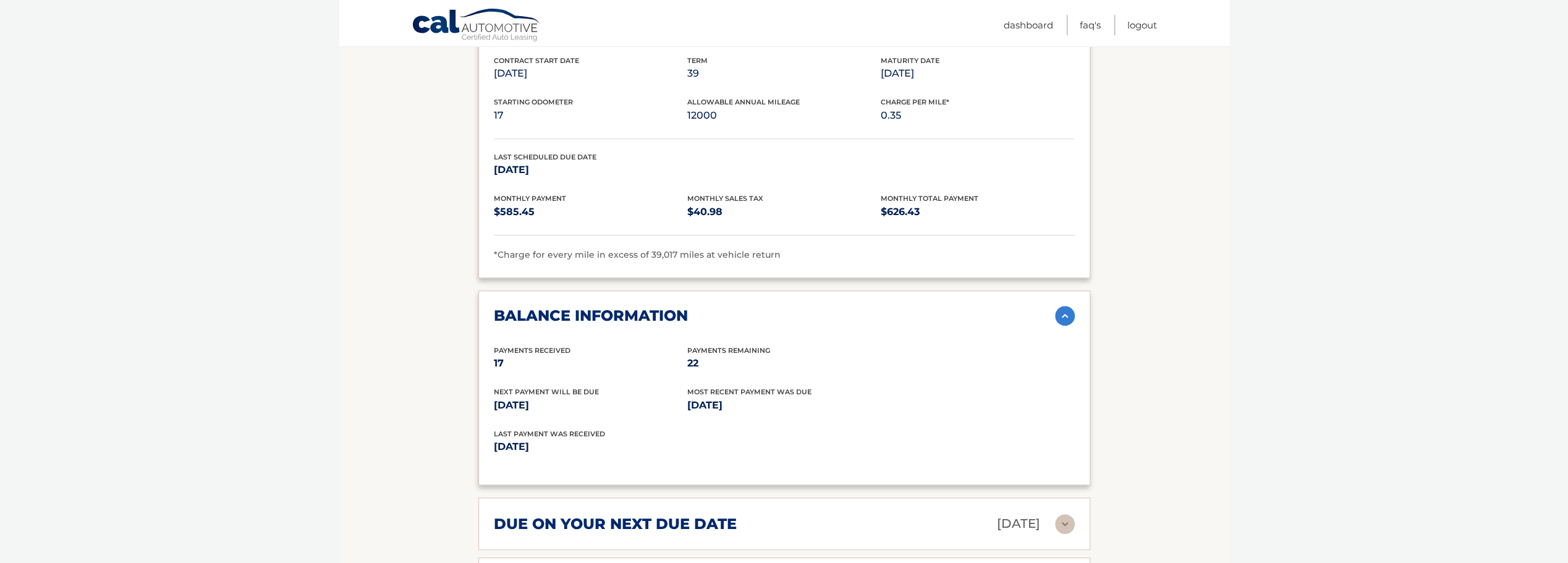
click at [1070, 305] on img at bounding box center [1065, 315] width 20 height 20
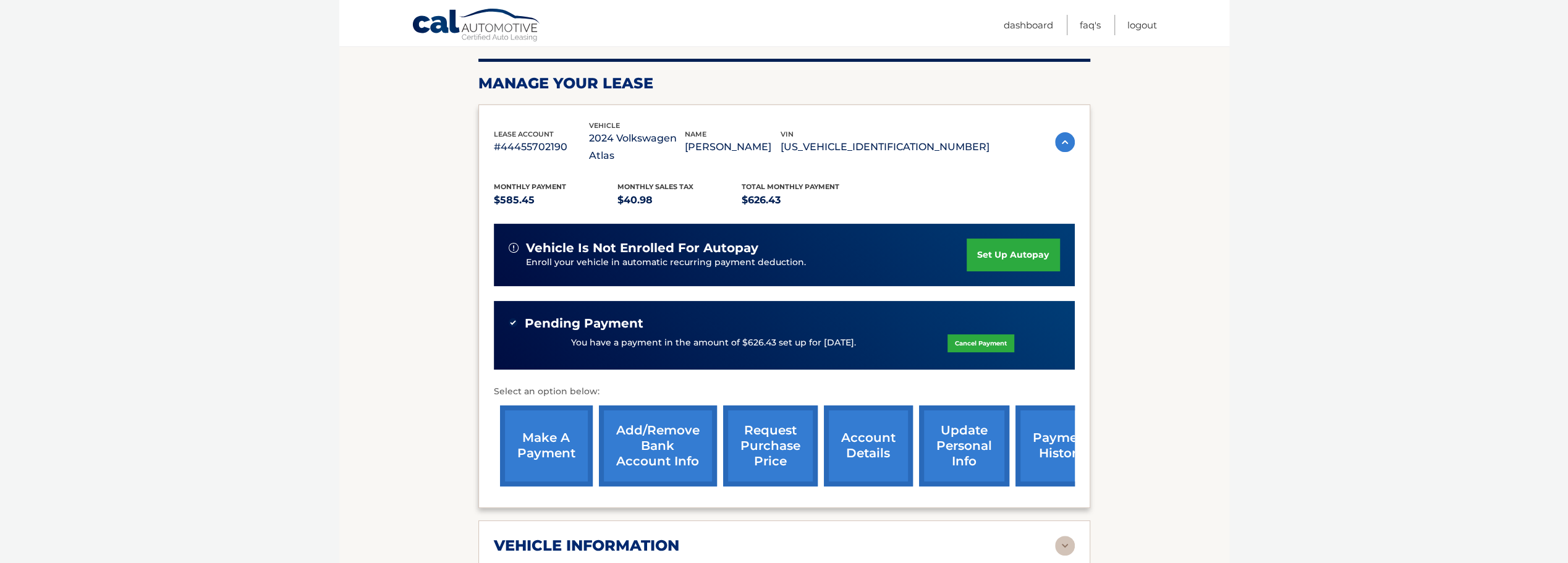
scroll to position [62, 0]
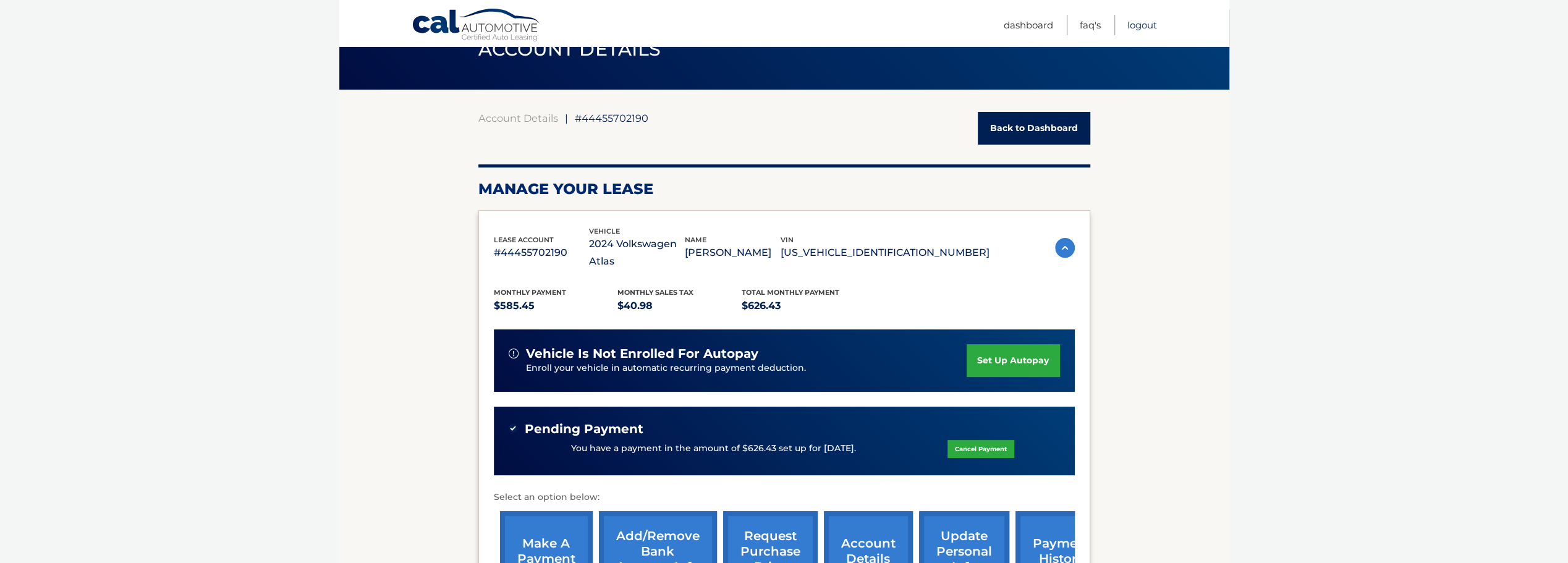
click at [1135, 29] on link "Logout" at bounding box center [1142, 25] width 29 height 20
